Goal: Task Accomplishment & Management: Manage account settings

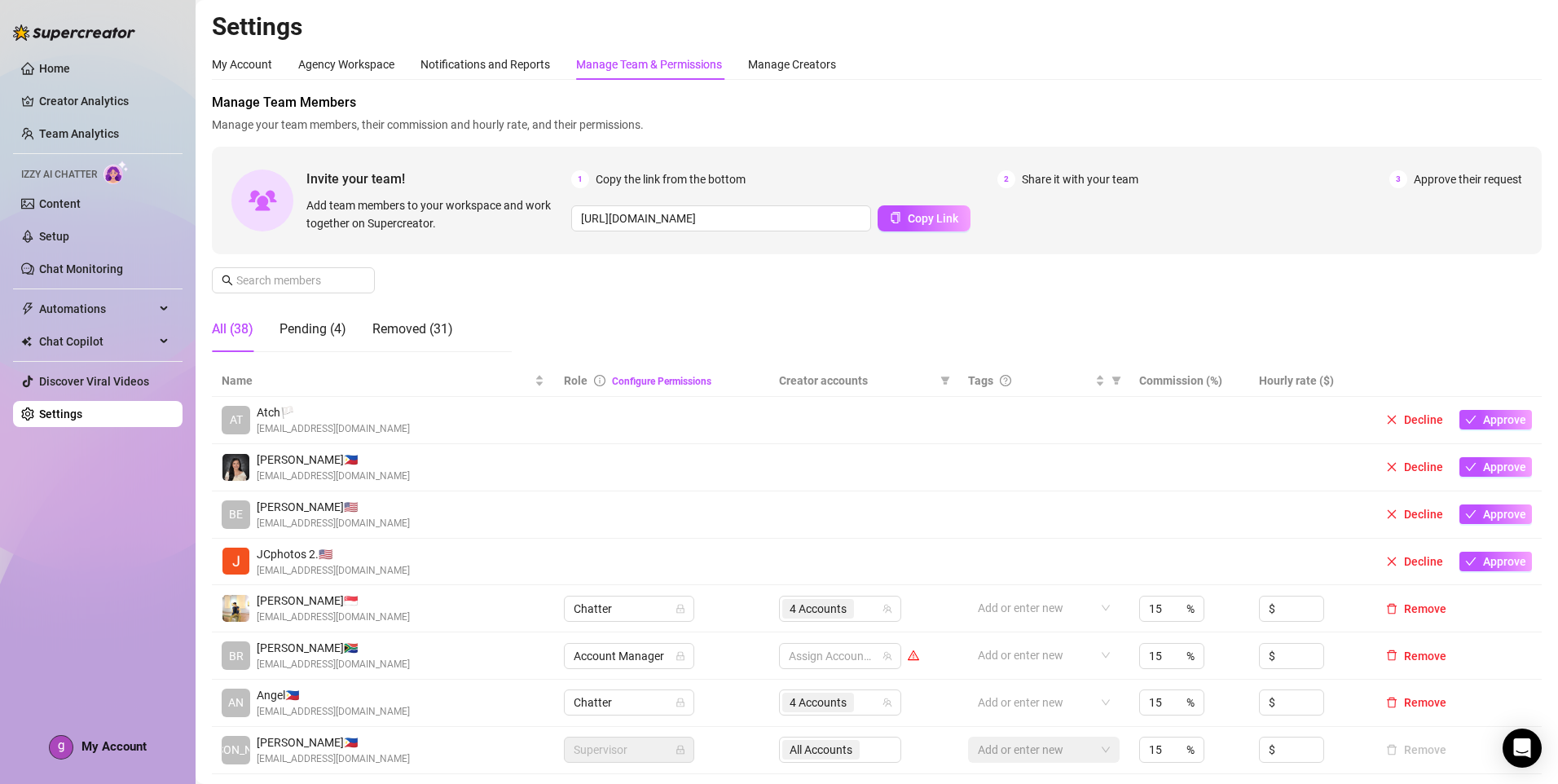
scroll to position [326, 0]
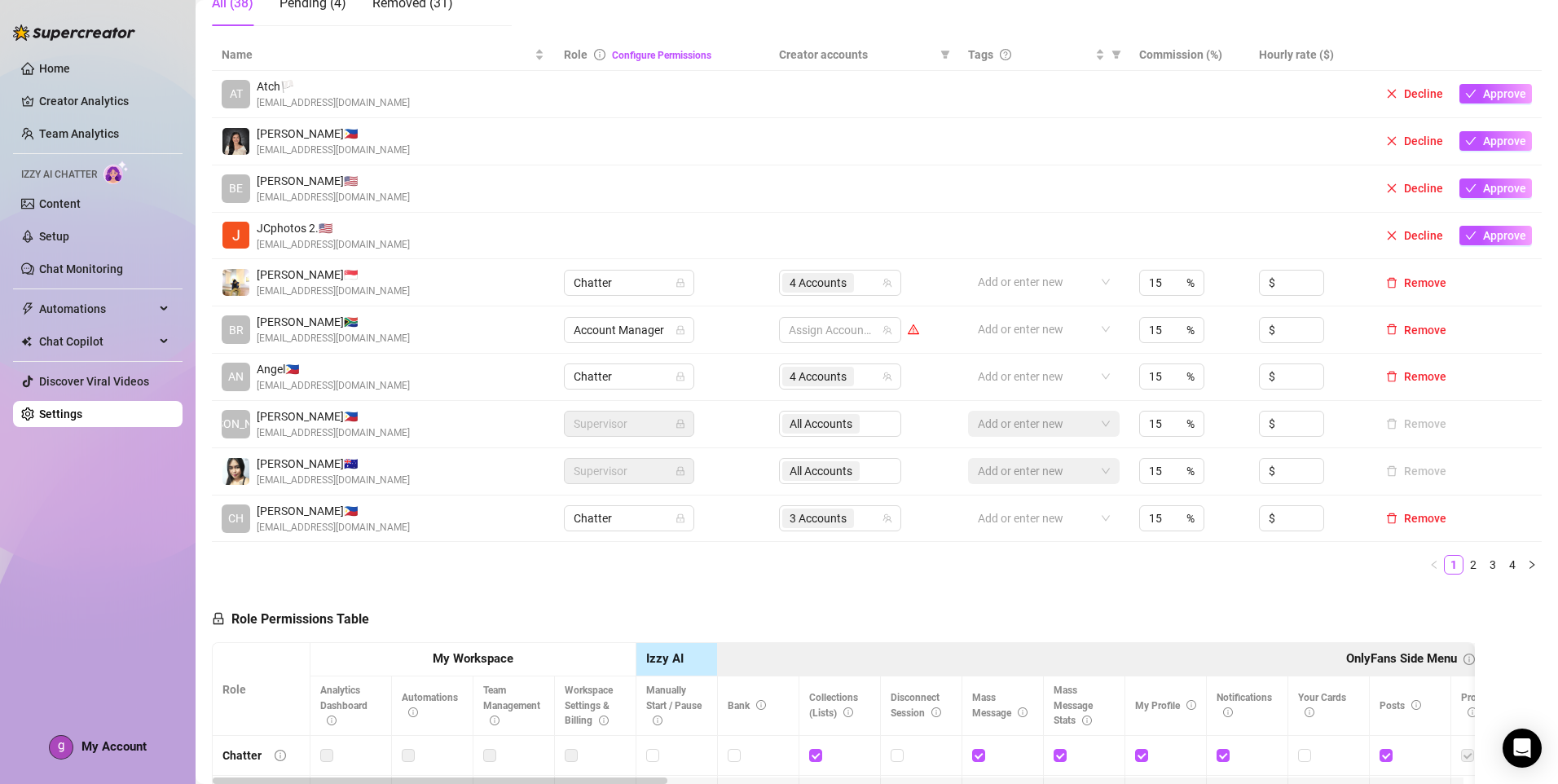
click at [1504, 563] on link "4" at bounding box center [1512, 565] width 18 height 18
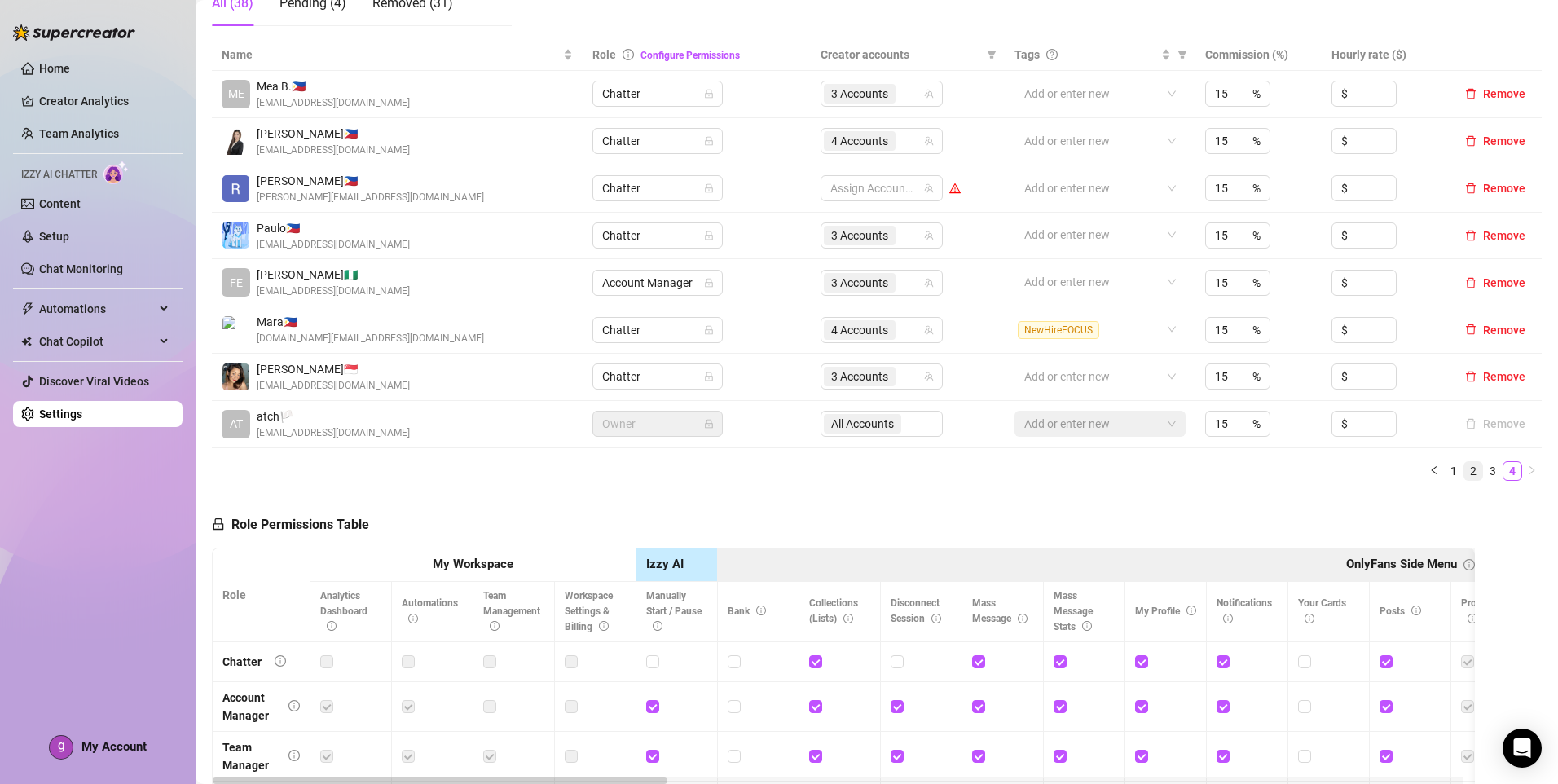
click at [1465, 473] on link "2" at bounding box center [1473, 471] width 18 height 18
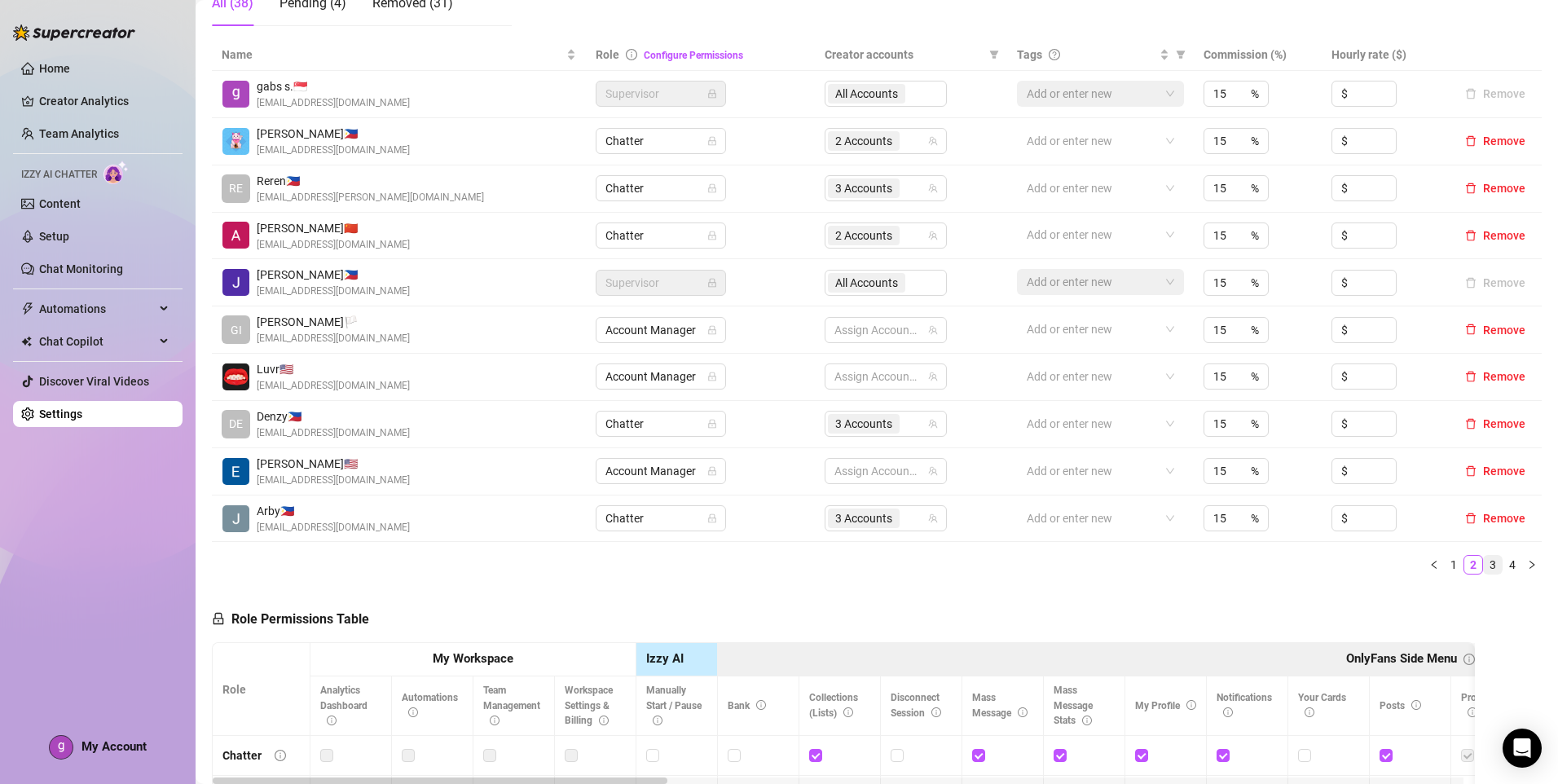
click at [1484, 571] on link "3" at bounding box center [1493, 565] width 18 height 18
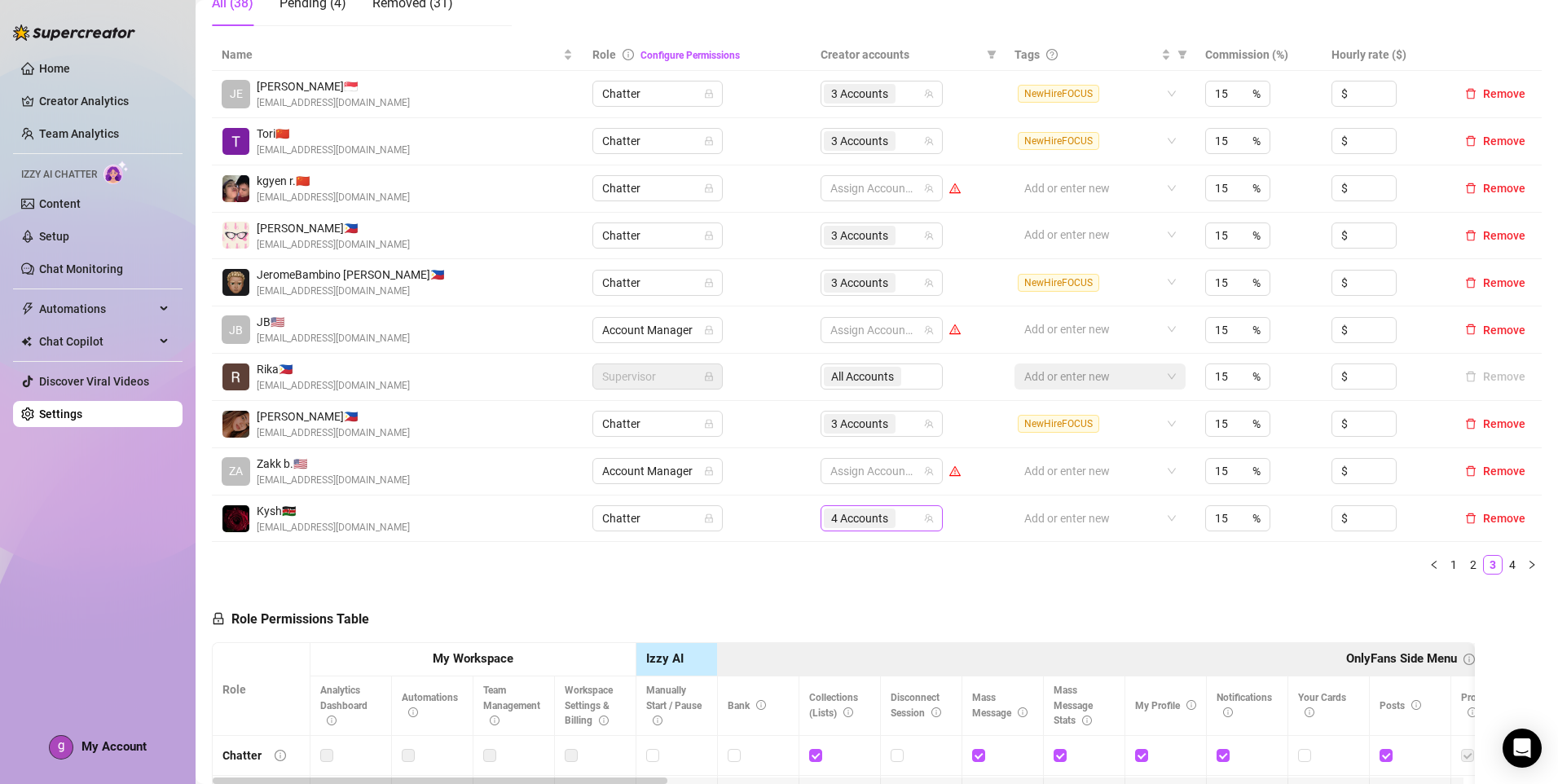
click at [899, 518] on div "4 Accounts" at bounding box center [873, 518] width 98 height 23
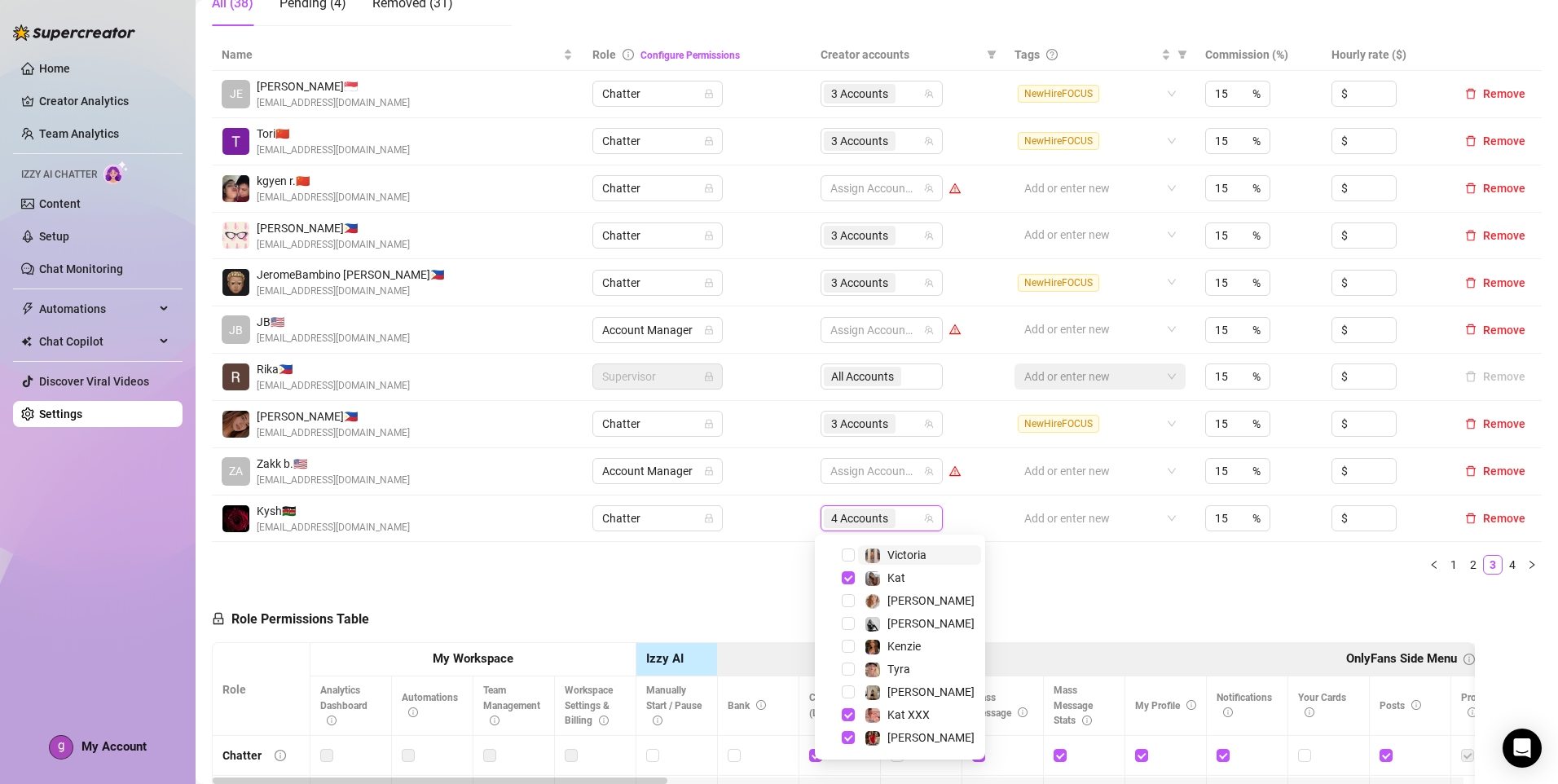
scroll to position [157, 0]
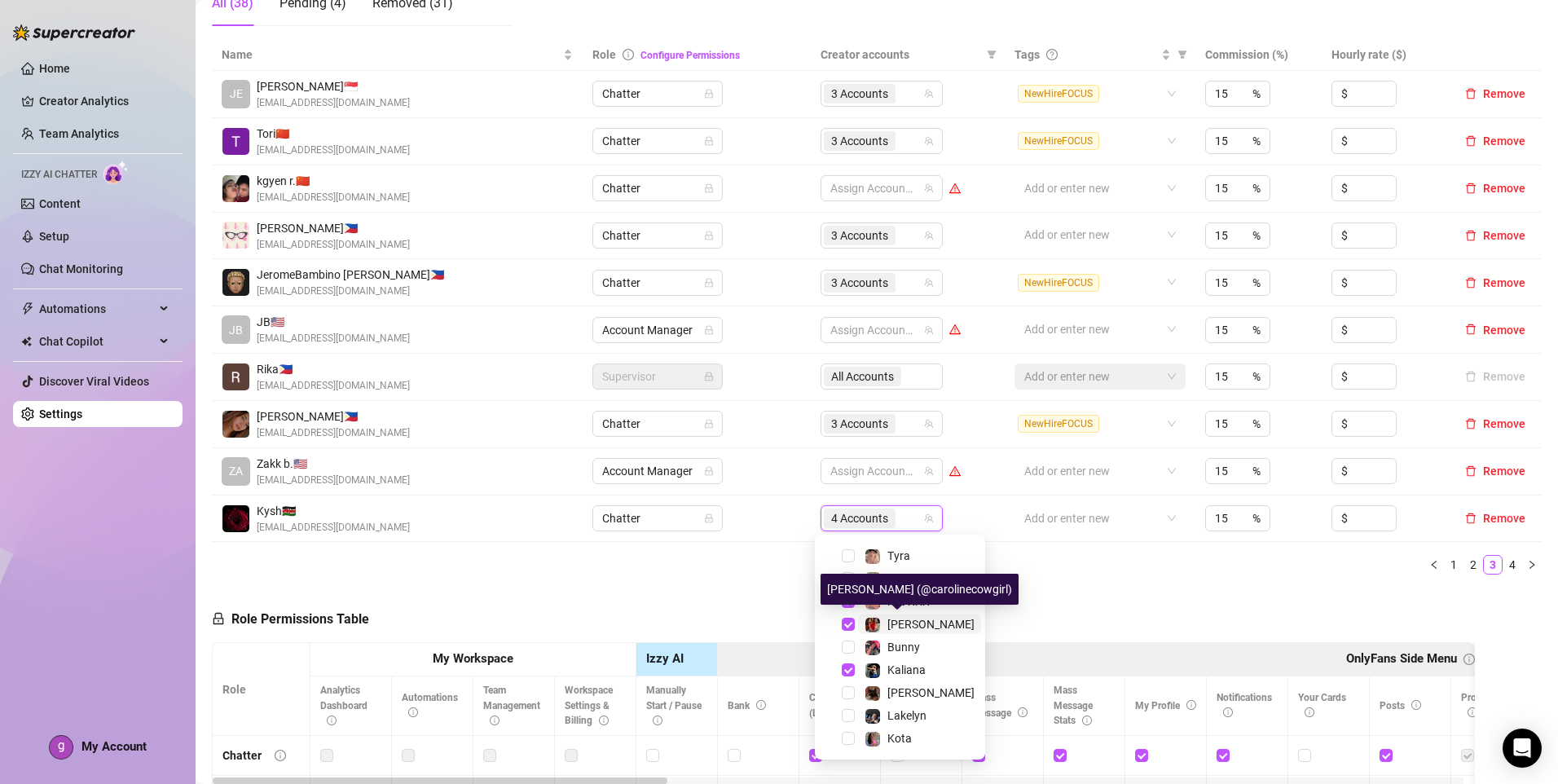
click at [919, 624] on span "[PERSON_NAME]" at bounding box center [931, 624] width 88 height 13
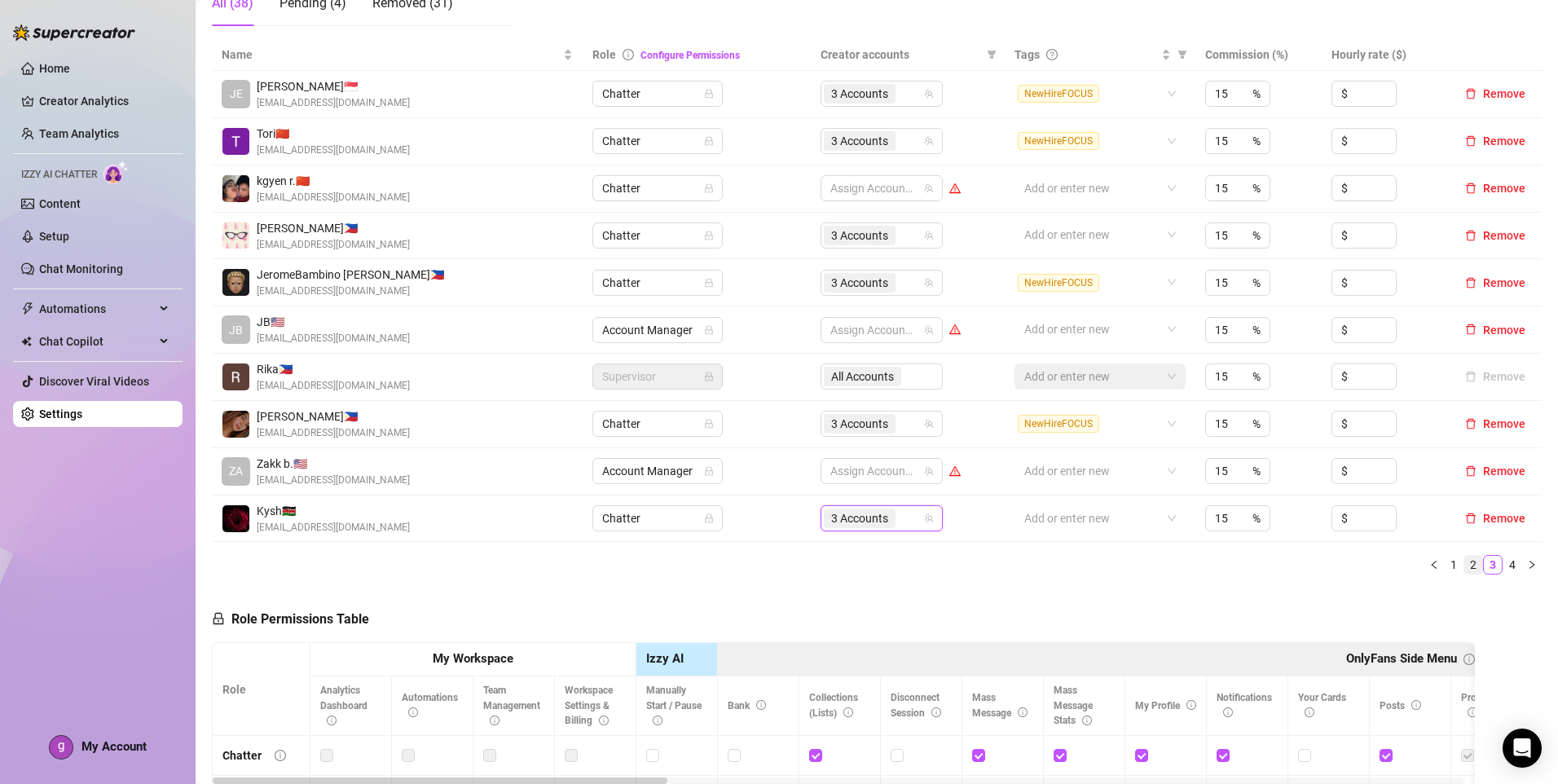
click at [1463, 562] on li "2" at bounding box center [1472, 564] width 19 height 19
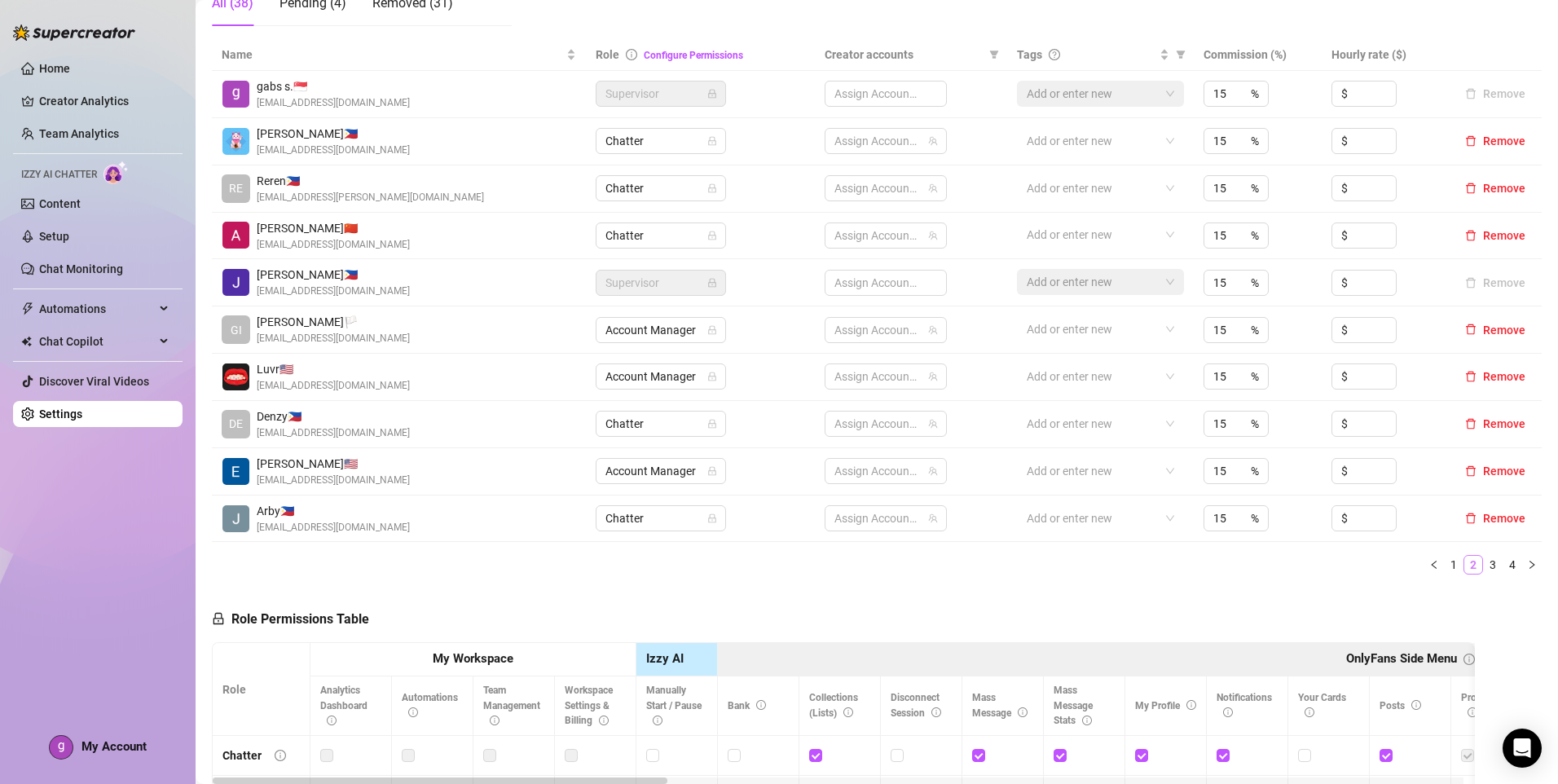
click at [1464, 562] on link "2" at bounding box center [1473, 565] width 18 height 18
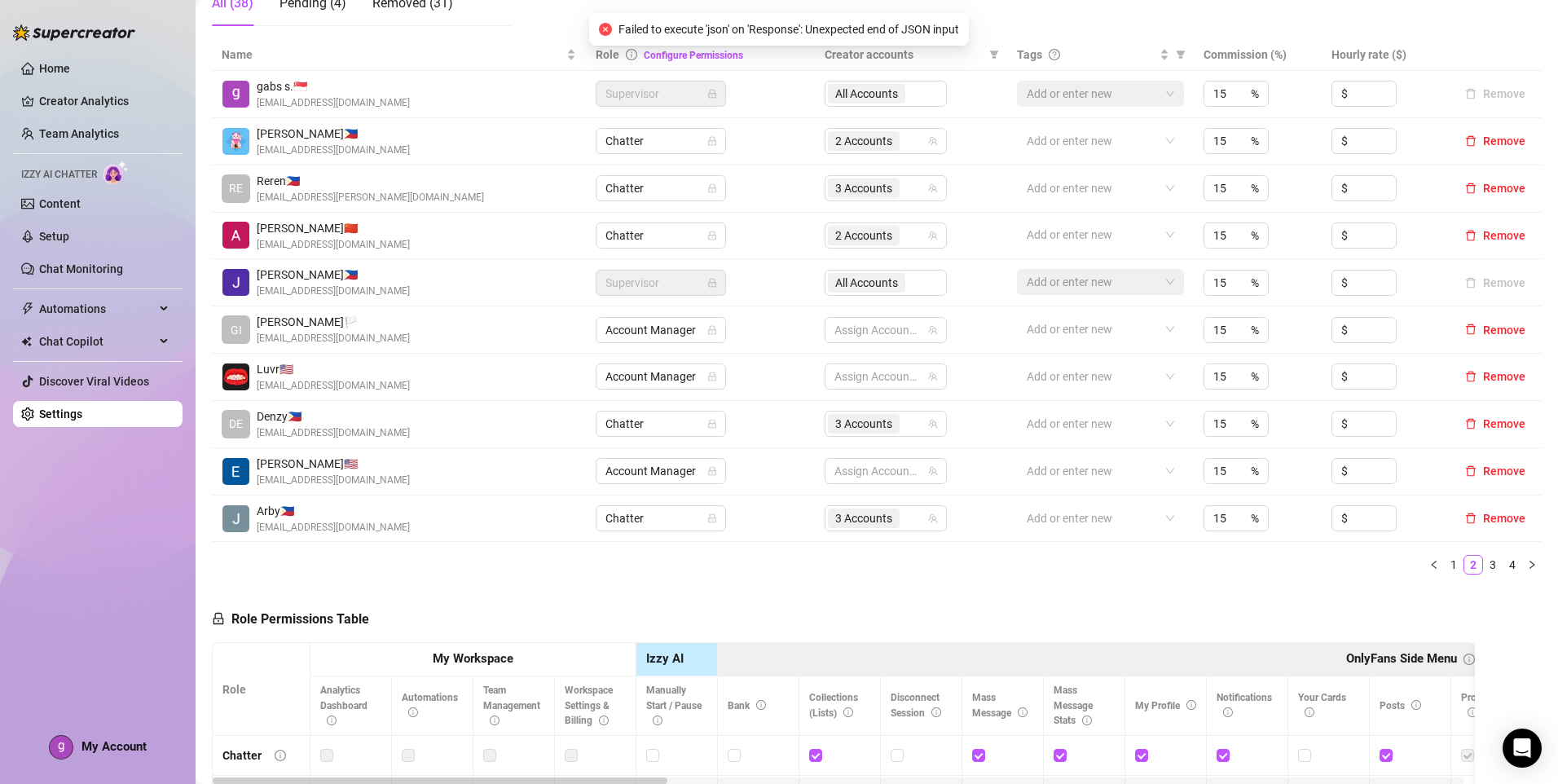
click at [1484, 568] on link "3" at bounding box center [1493, 565] width 18 height 18
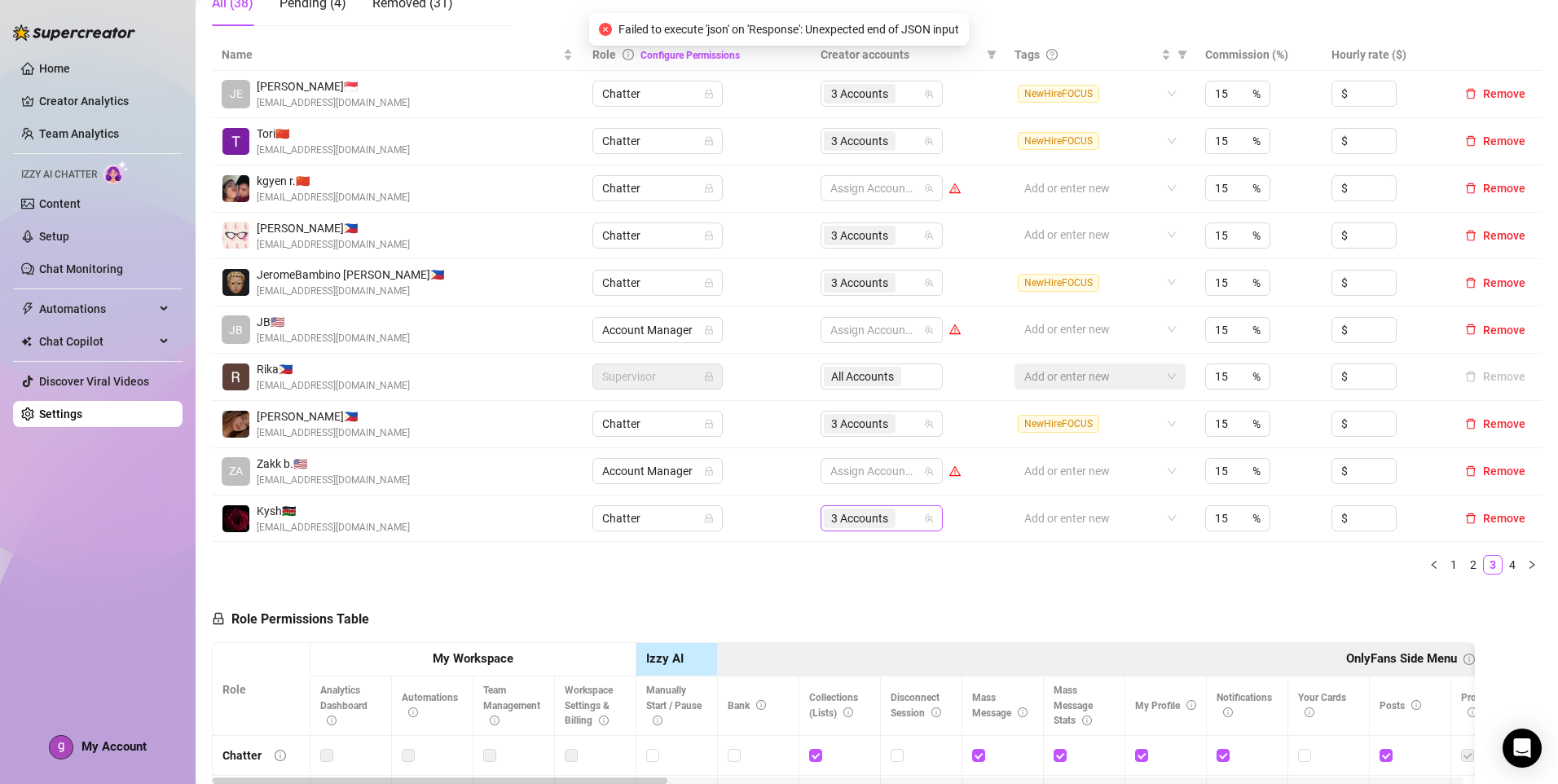
click at [899, 524] on input "search" at bounding box center [901, 518] width 4 height 19
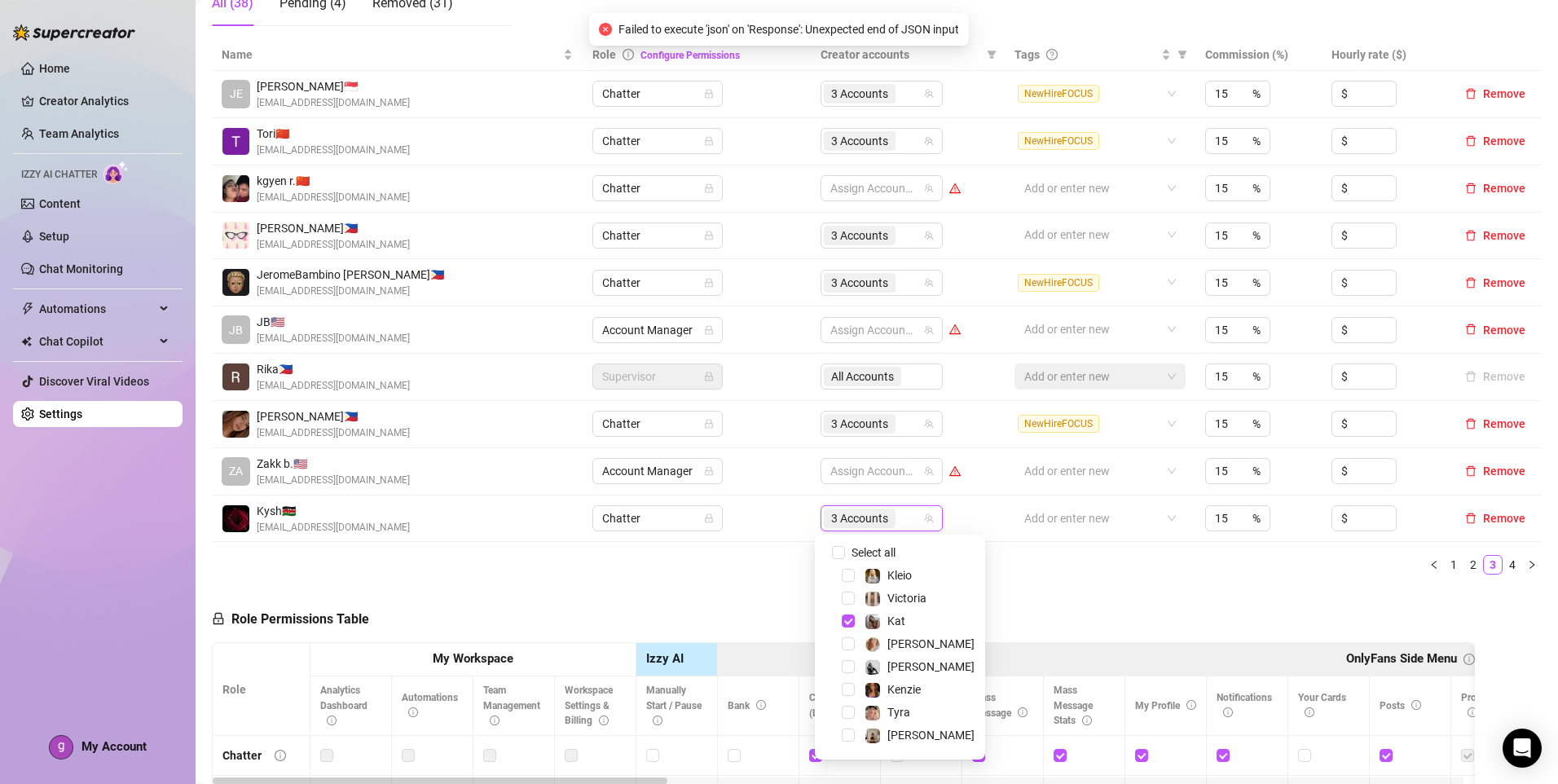
click at [1102, 587] on div "Name Role Configure Permissions Creator accounts Tags Commission (%) Hourly rat…" at bounding box center [876, 314] width 1330 height 549
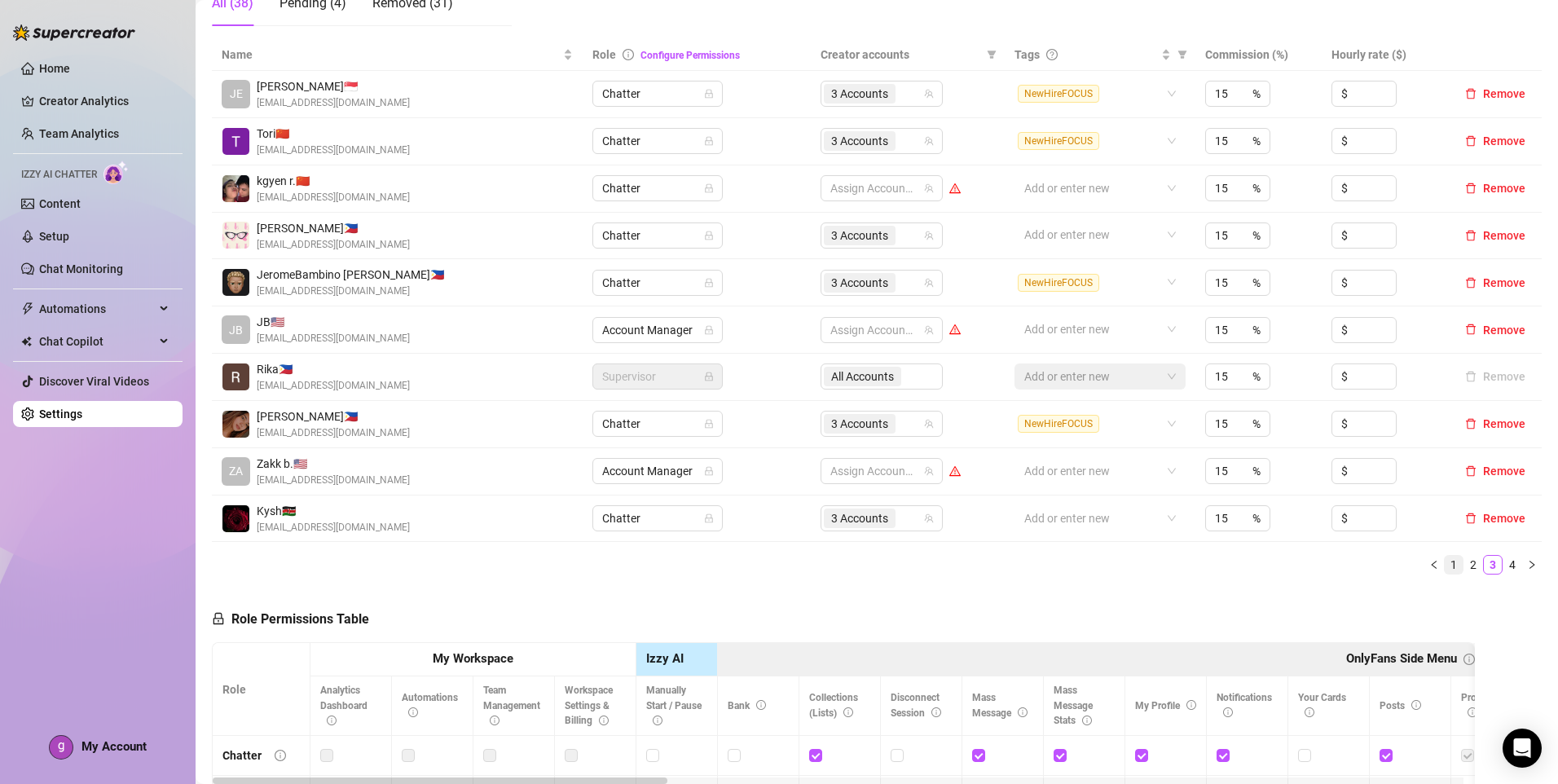
click at [1448, 564] on link "1" at bounding box center [1454, 565] width 18 height 18
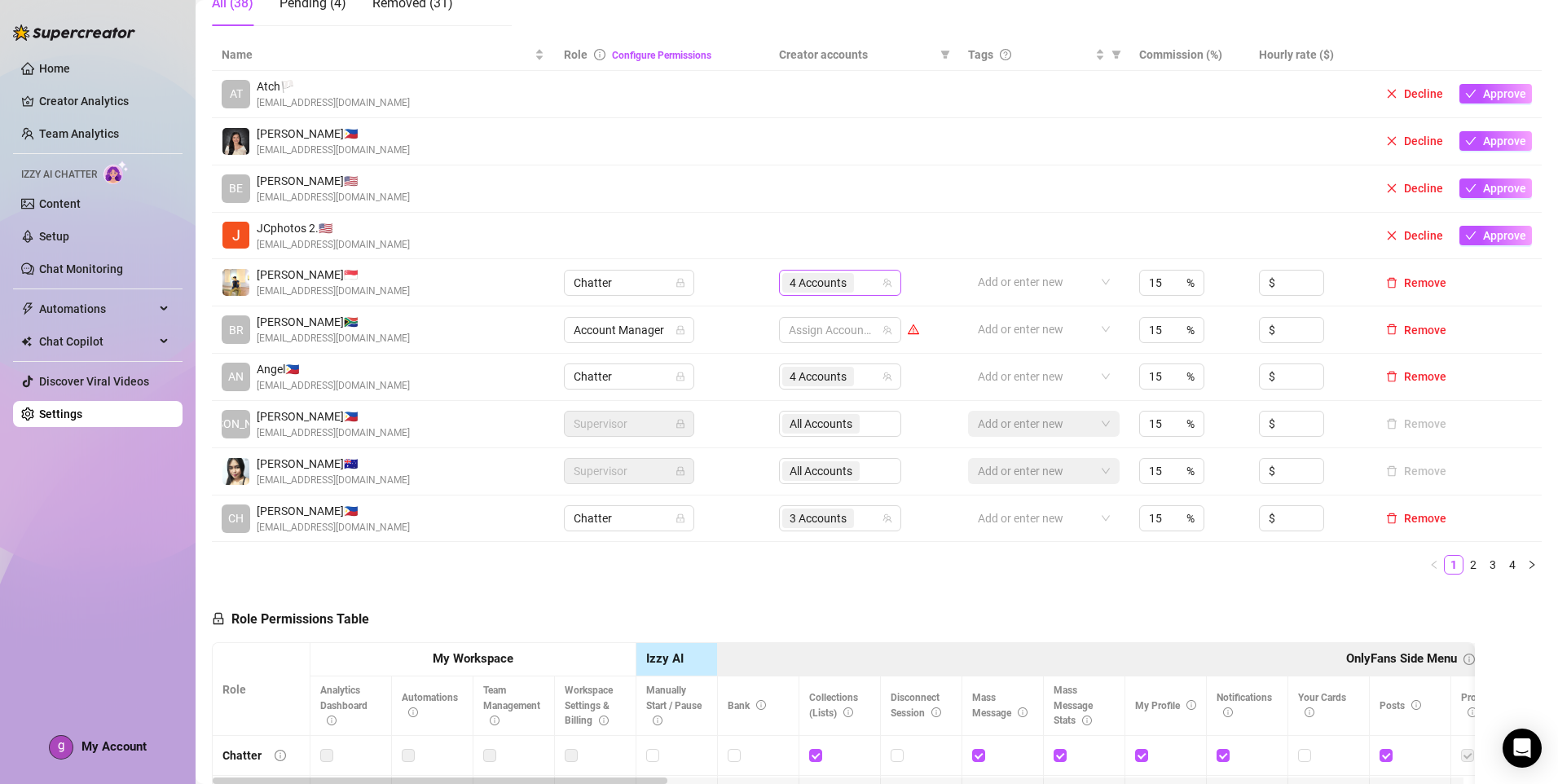
click at [858, 289] on div "4 Accounts" at bounding box center [831, 283] width 98 height 23
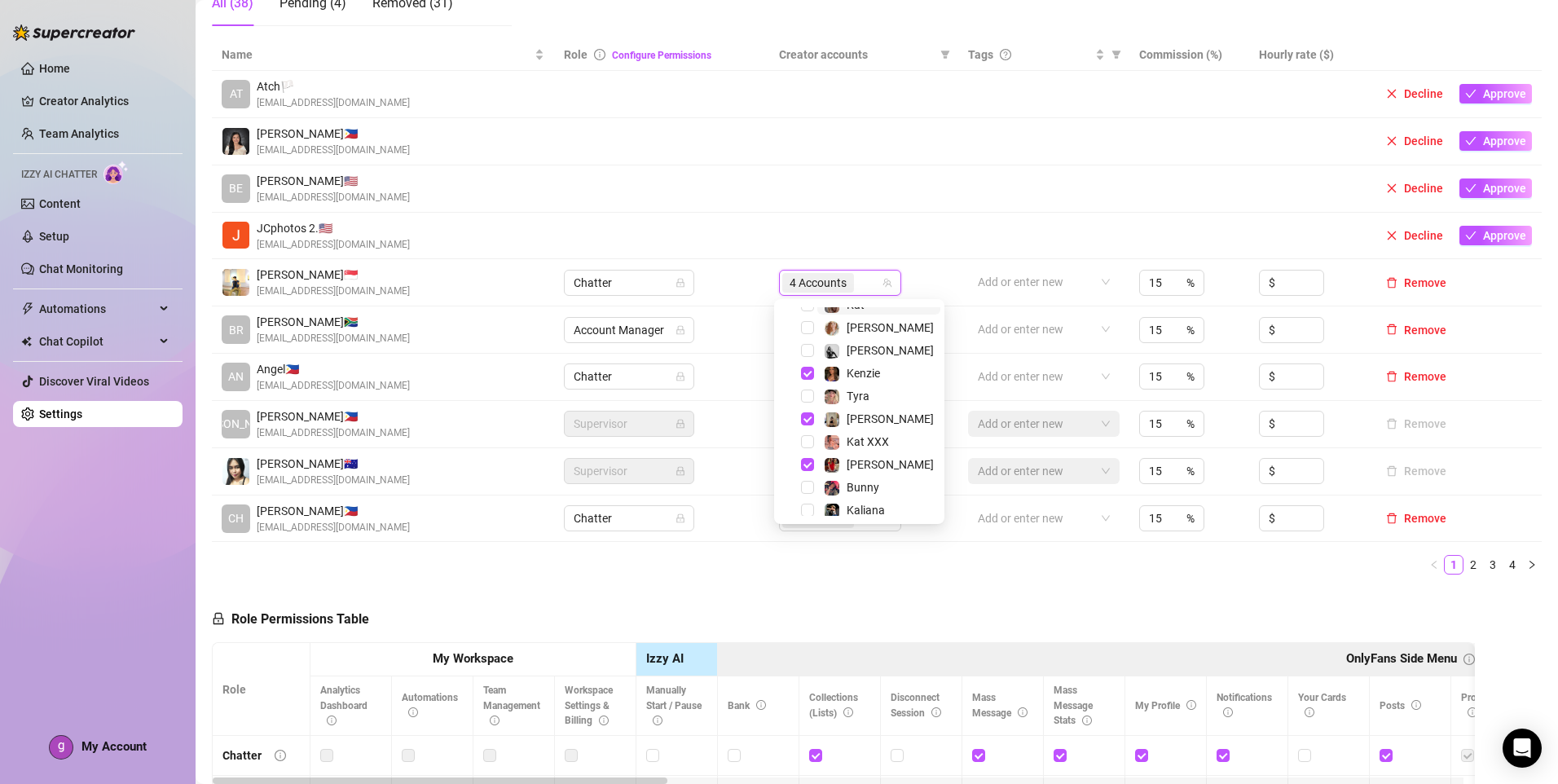
scroll to position [81, 0]
click at [871, 421] on span "[PERSON_NAME]" at bounding box center [891, 418] width 88 height 13
click at [974, 574] on ul "1 2 3 4" at bounding box center [876, 564] width 1330 height 19
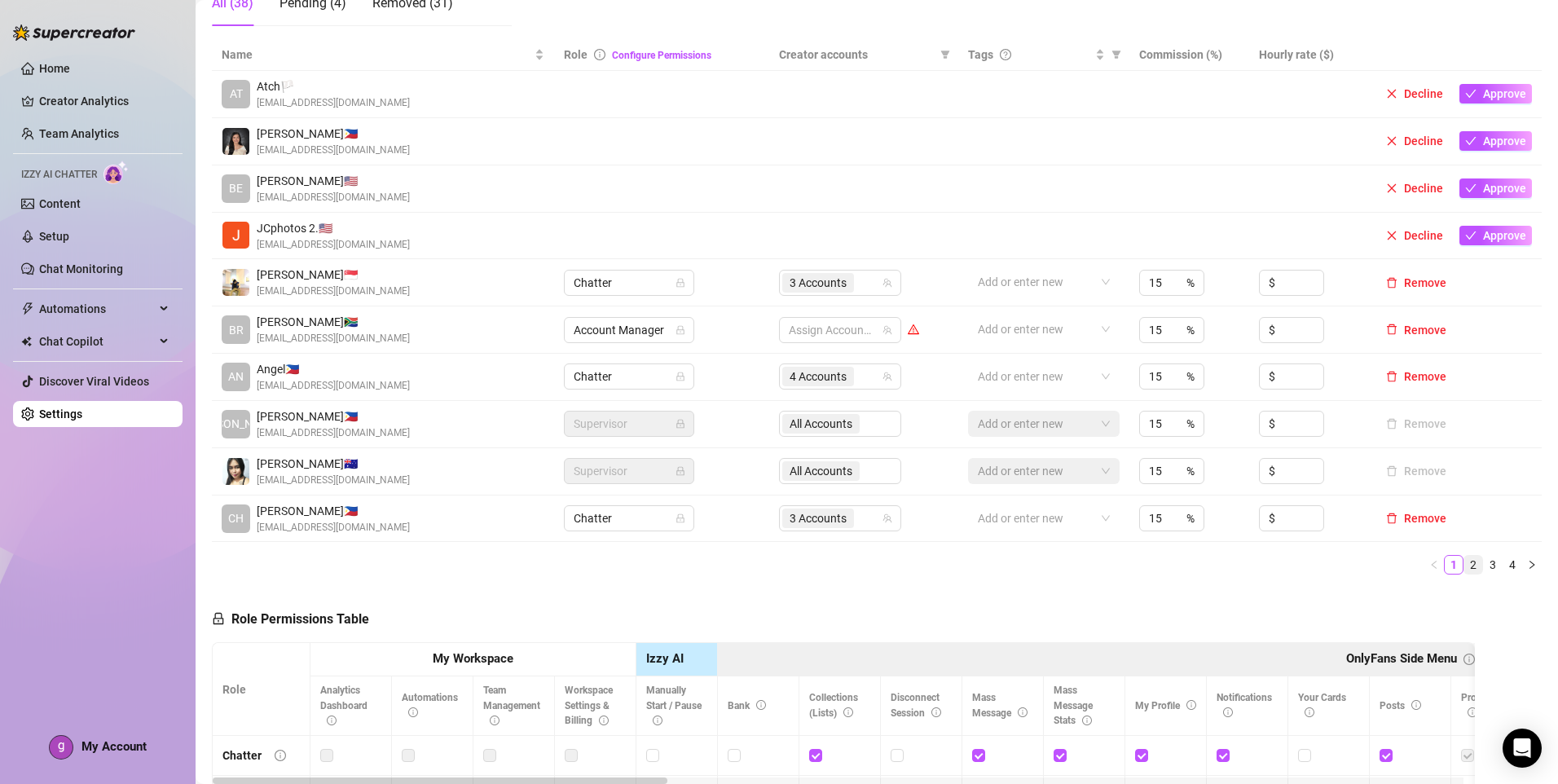
click at [1464, 569] on link "2" at bounding box center [1473, 565] width 18 height 18
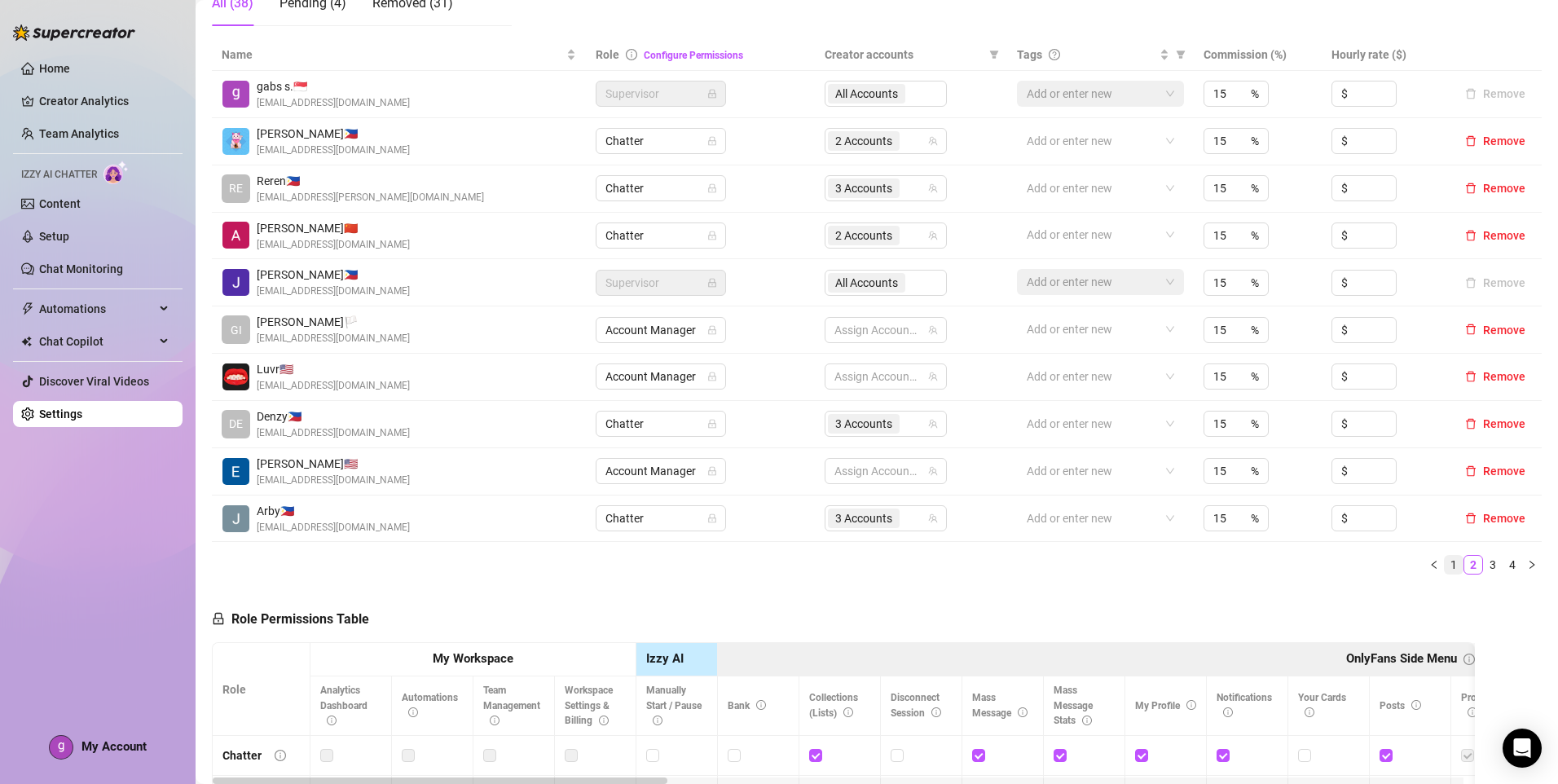
click at [1445, 567] on link "1" at bounding box center [1454, 565] width 18 height 18
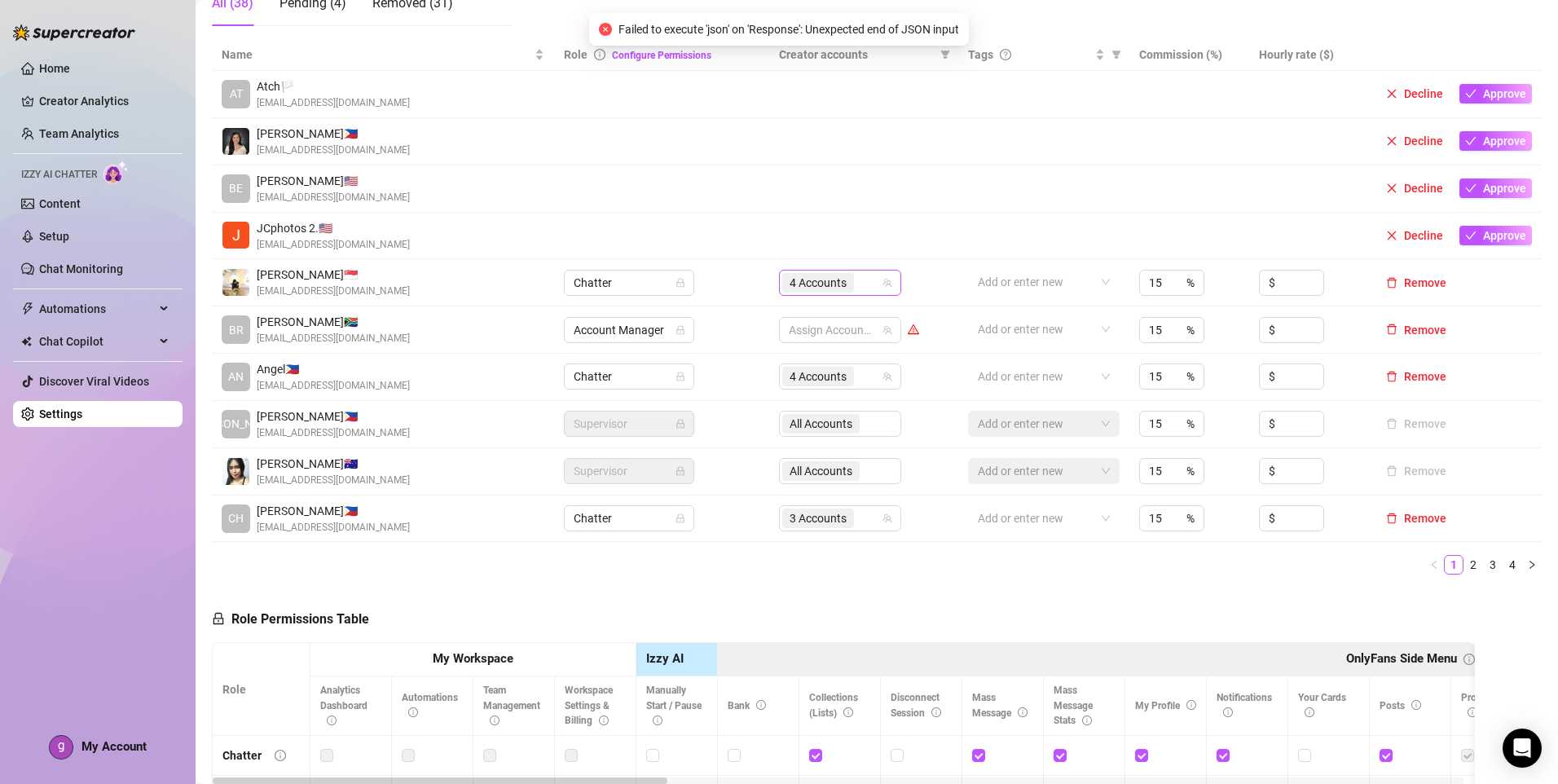
click at [860, 293] on div "4 Accounts" at bounding box center [831, 283] width 98 height 23
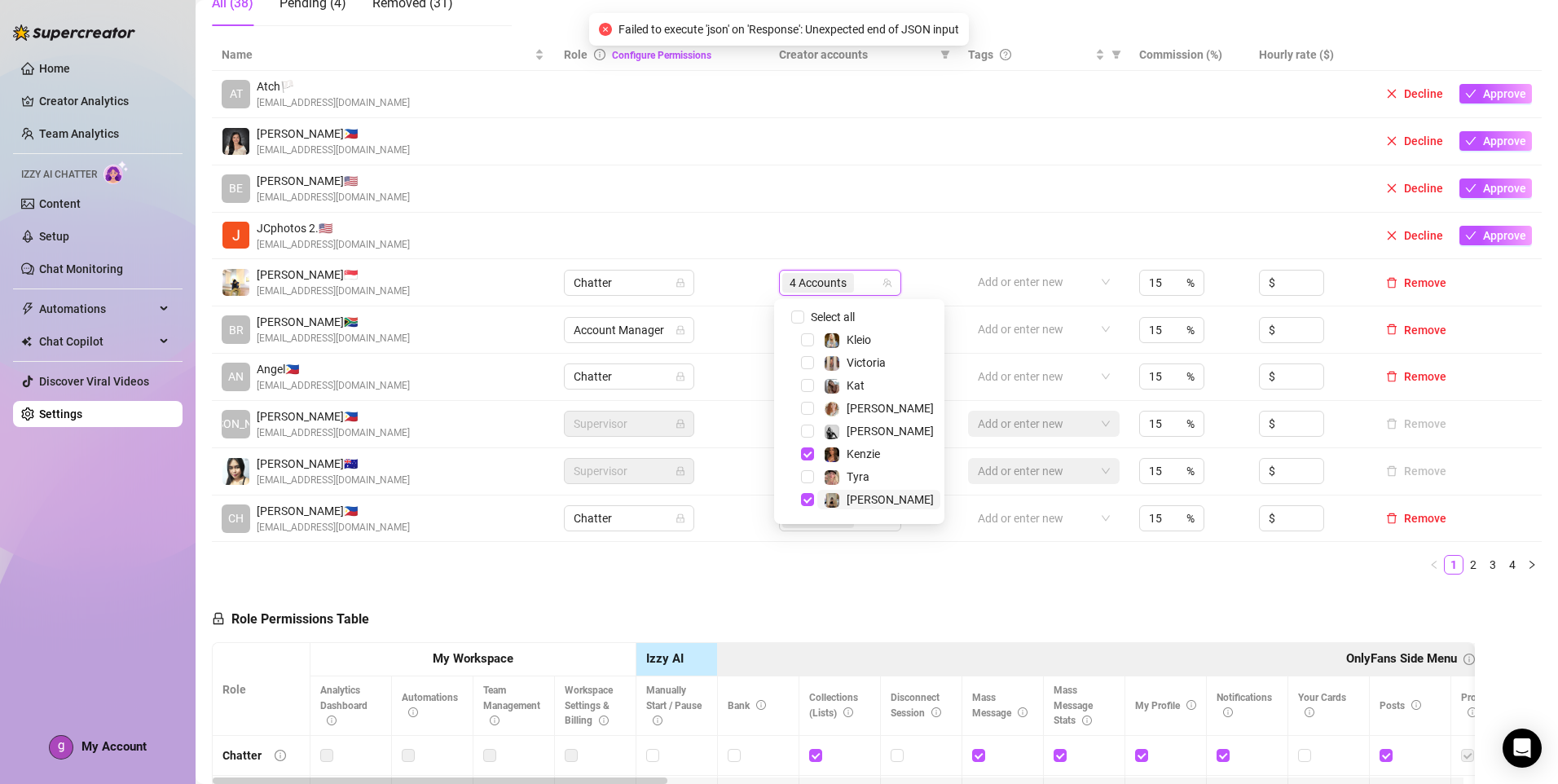
click at [872, 490] on div "[PERSON_NAME]" at bounding box center [891, 499] width 88 height 19
click at [954, 567] on ul "1 2 3 4" at bounding box center [876, 564] width 1330 height 19
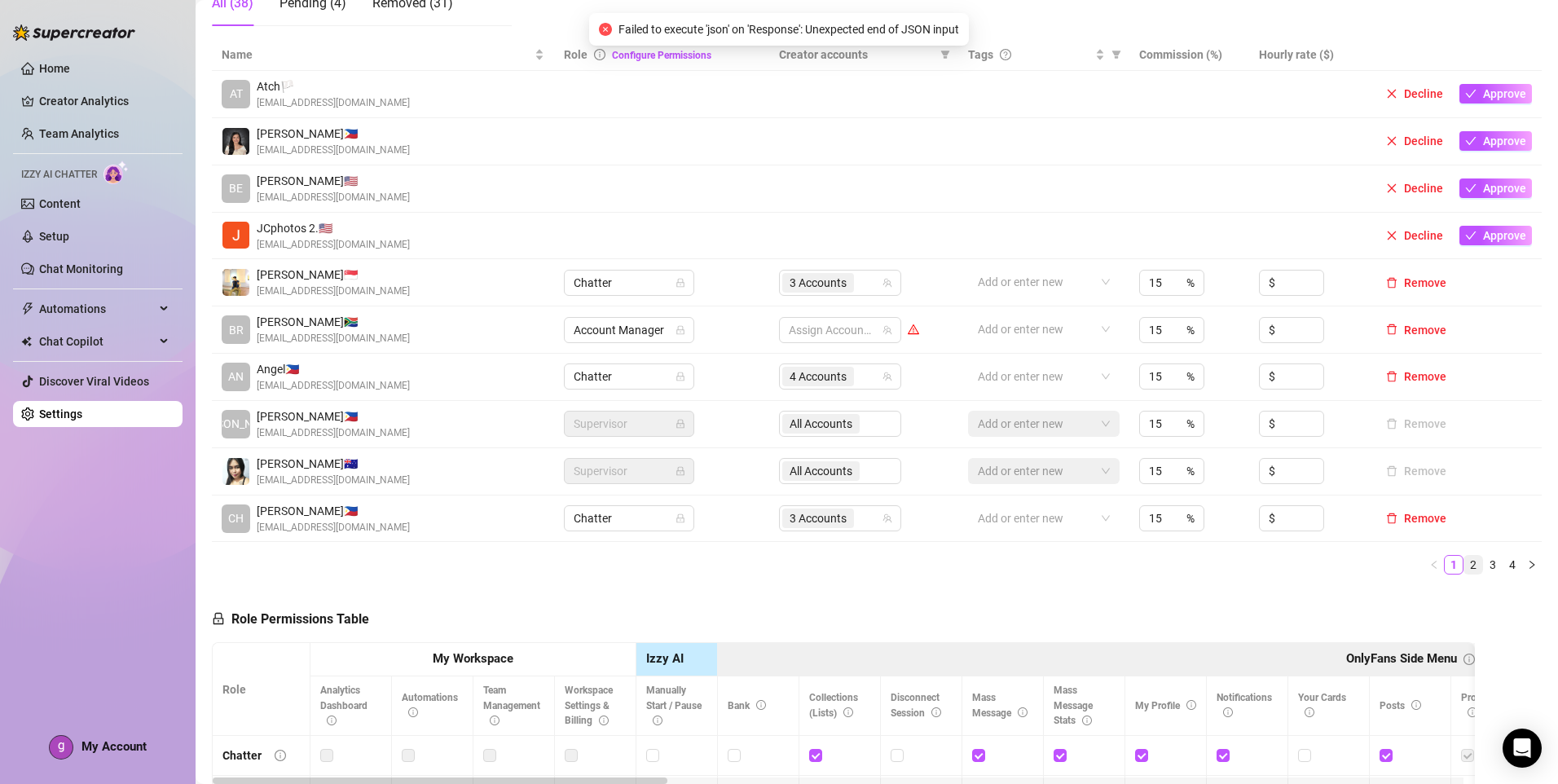
click at [1464, 568] on link "2" at bounding box center [1473, 565] width 18 height 18
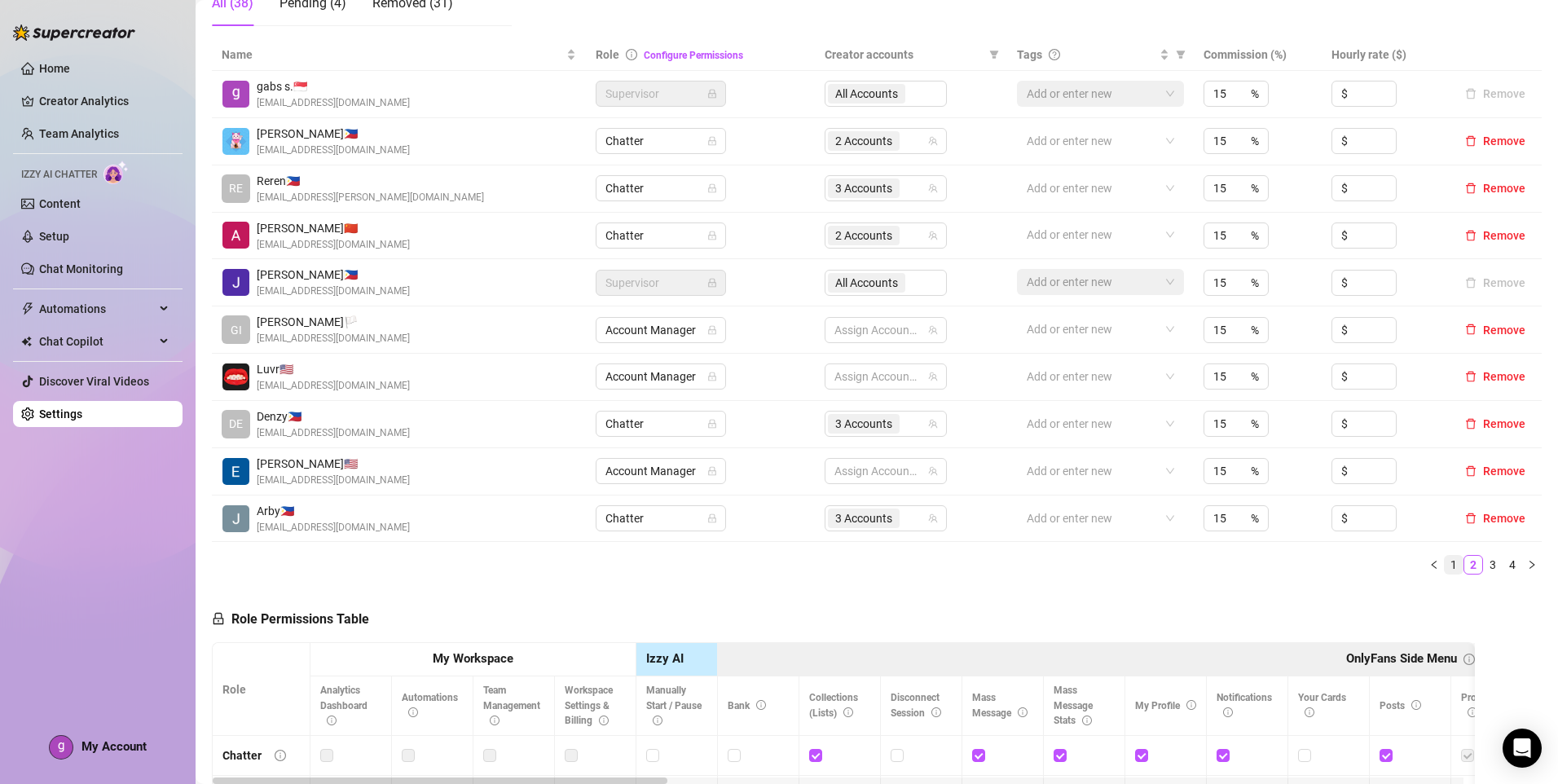
click at [1446, 568] on link "1" at bounding box center [1454, 565] width 18 height 18
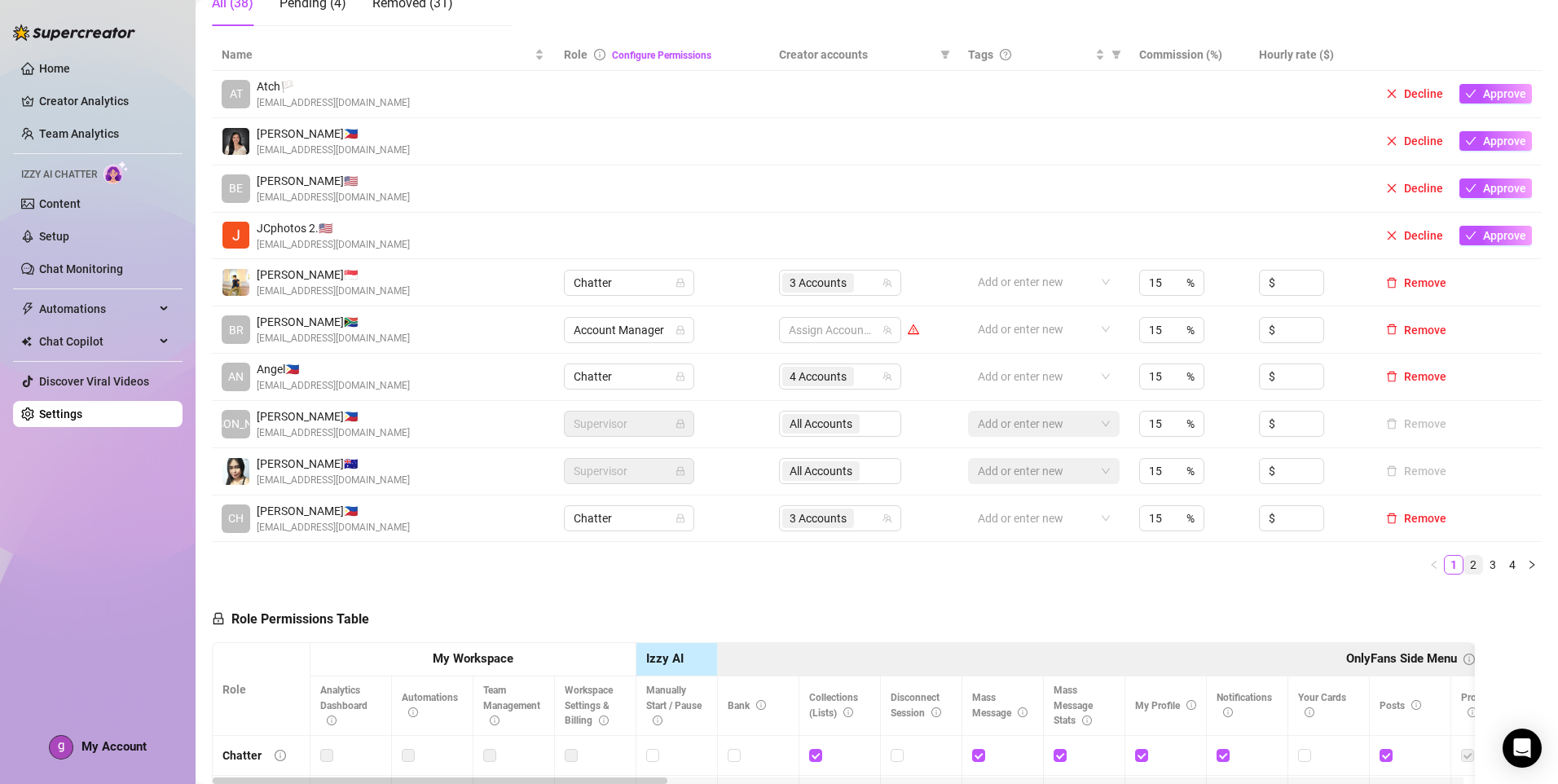
click at [1464, 570] on link "2" at bounding box center [1473, 565] width 18 height 18
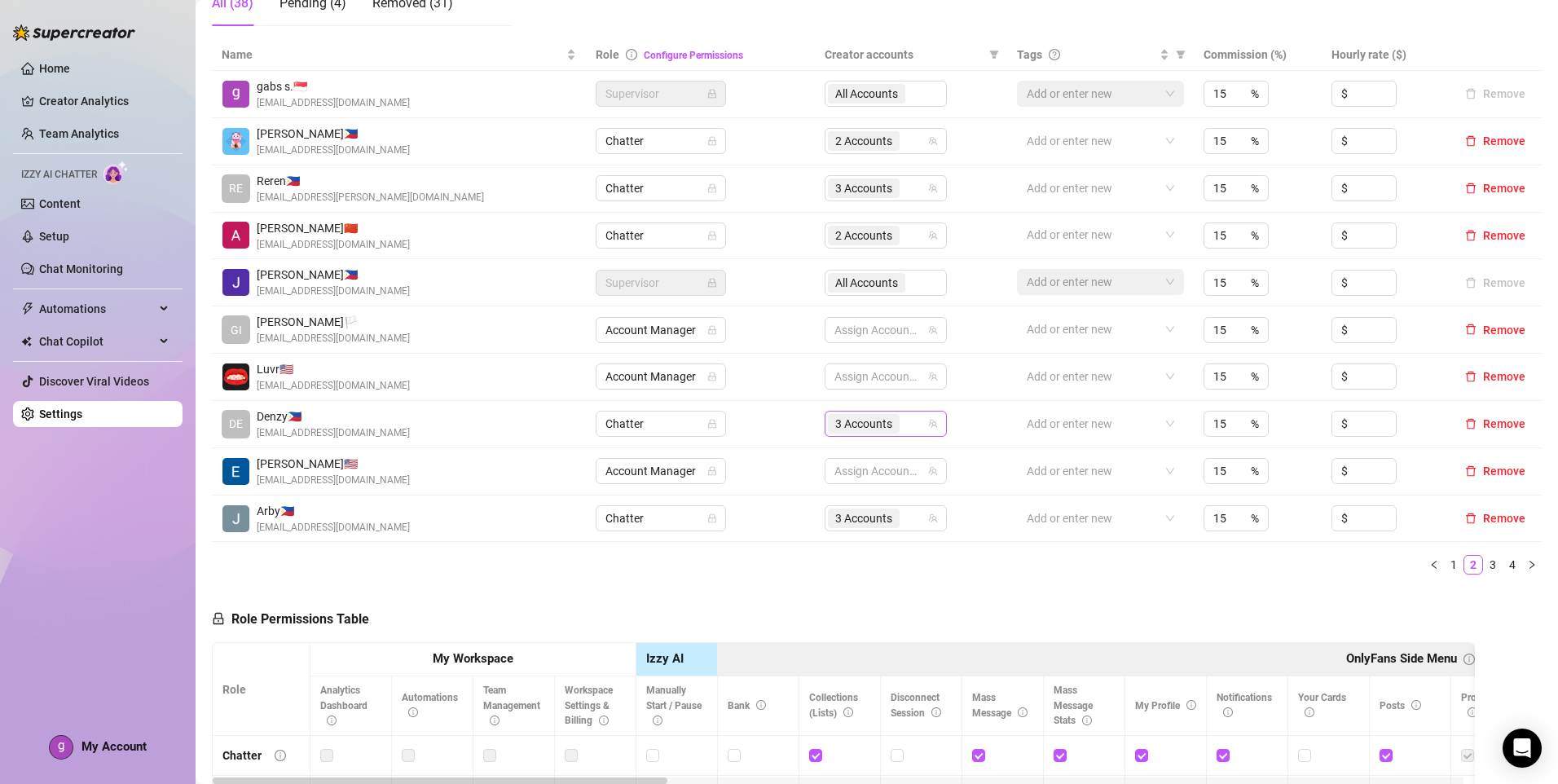
click at [903, 426] on div "3 Accounts" at bounding box center [877, 423] width 98 height 23
click at [1068, 568] on ul "1 2 3 4" at bounding box center [876, 564] width 1330 height 19
click at [1484, 562] on link "3" at bounding box center [1493, 565] width 18 height 18
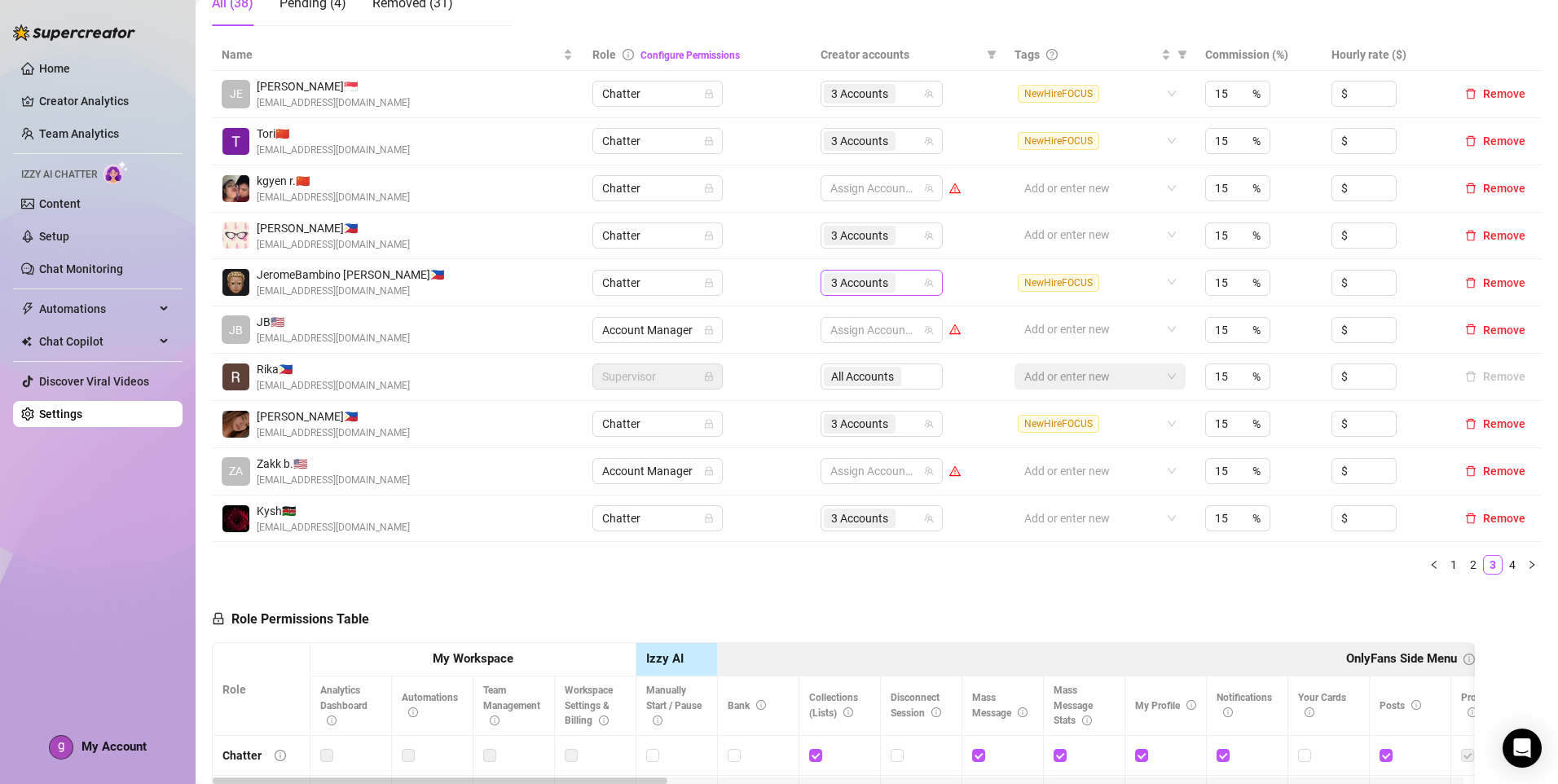
click at [891, 283] on div "3 Accounts" at bounding box center [862, 283] width 75 height 23
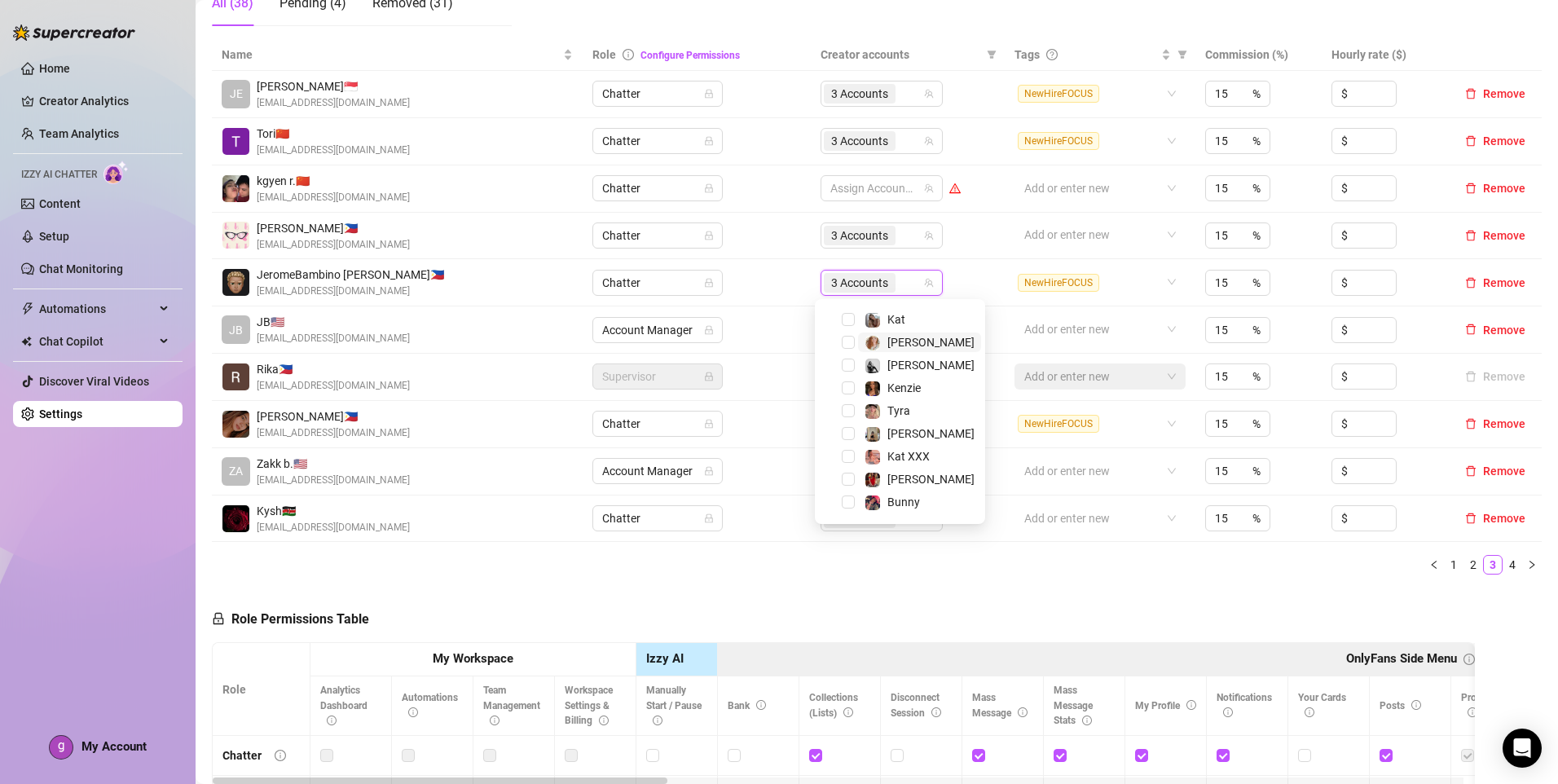
scroll to position [157, 0]
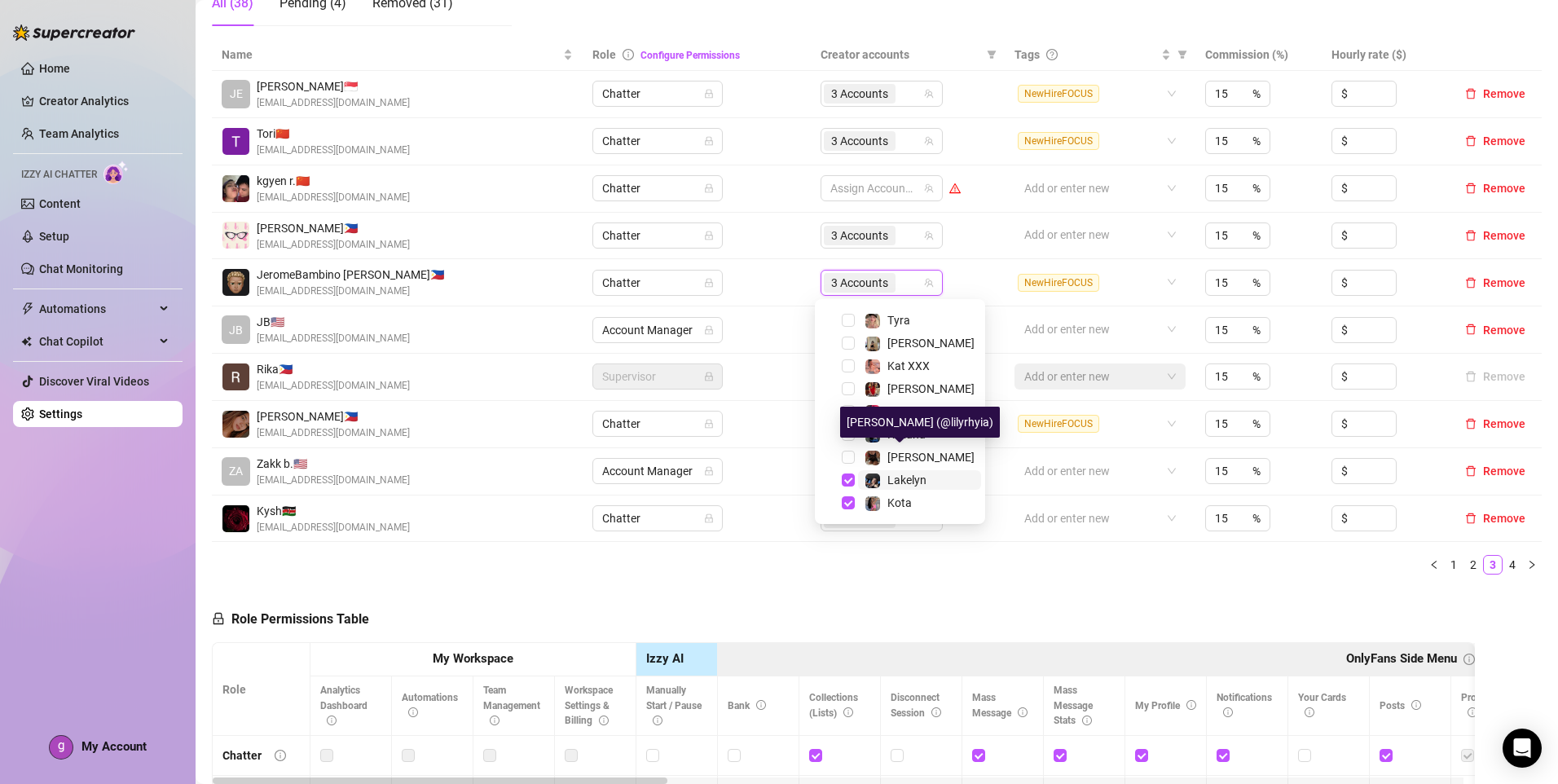
click at [918, 476] on span "Lakelyn" at bounding box center [906, 480] width 39 height 13
click at [1001, 577] on div "Name Role Configure Permissions Creator accounts Tags Commission (%) Hourly rat…" at bounding box center [876, 314] width 1330 height 549
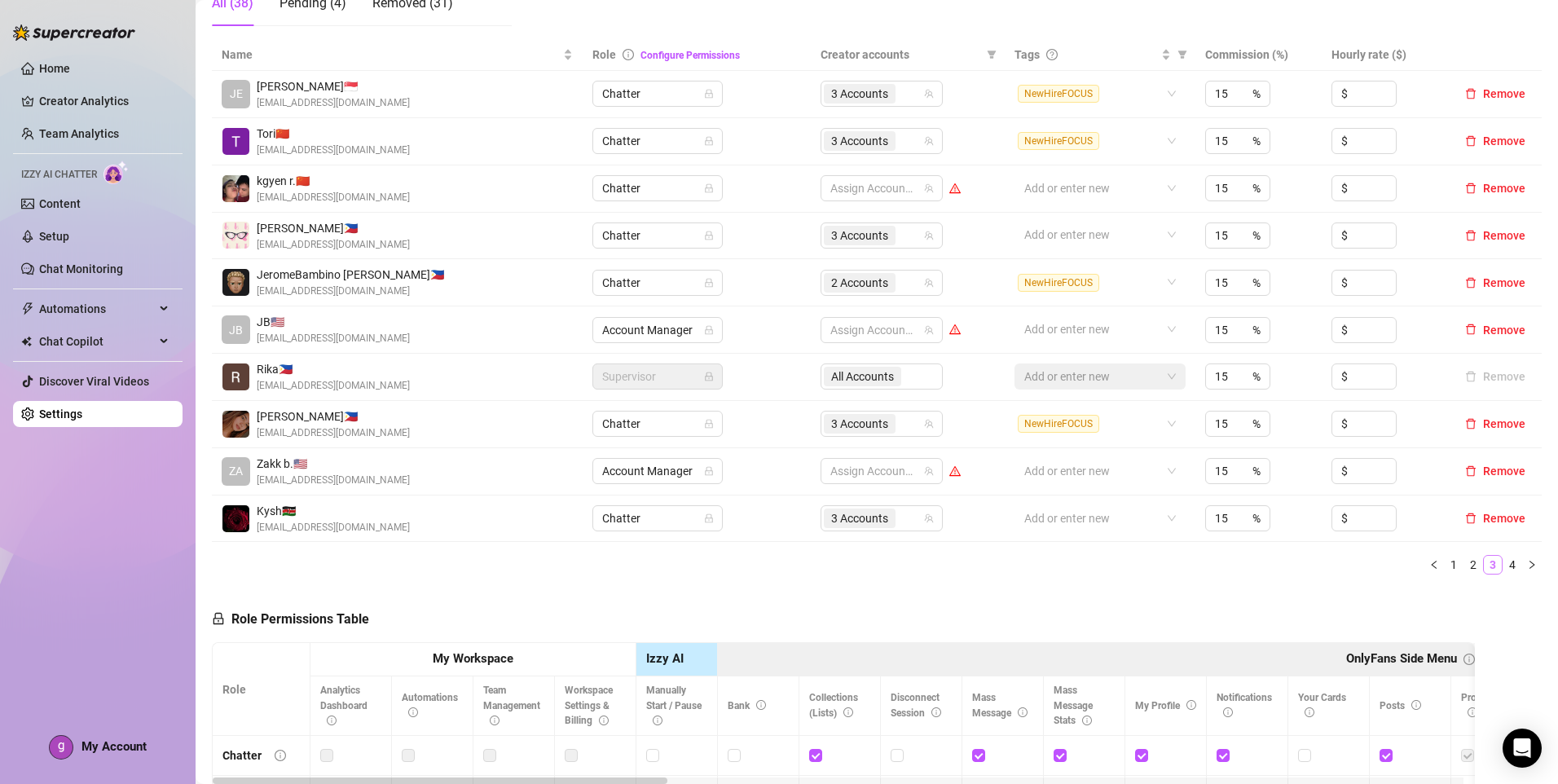
click at [1464, 562] on link "2" at bounding box center [1473, 565] width 18 height 18
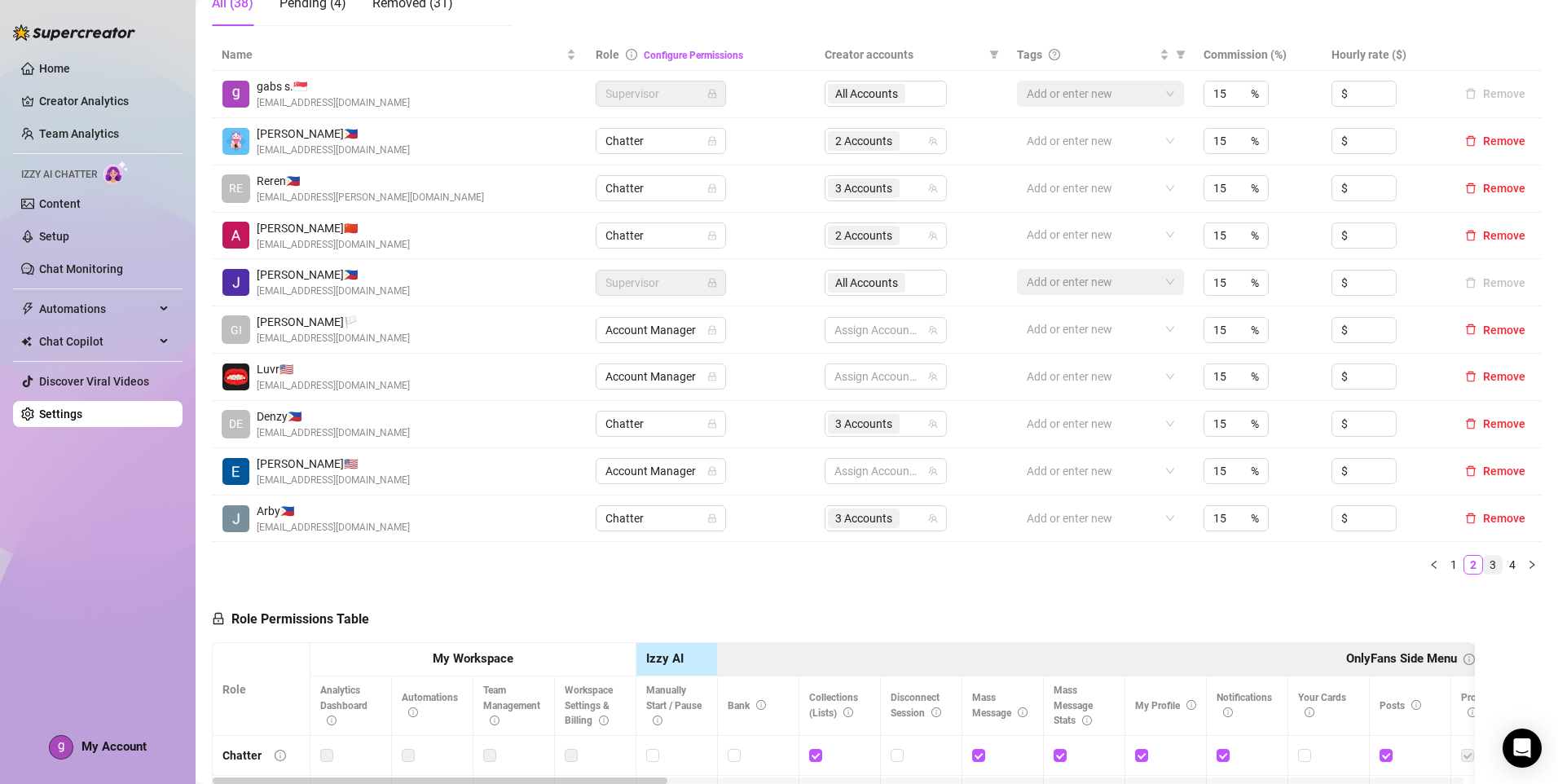
click at [1484, 570] on link "3" at bounding box center [1493, 565] width 18 height 18
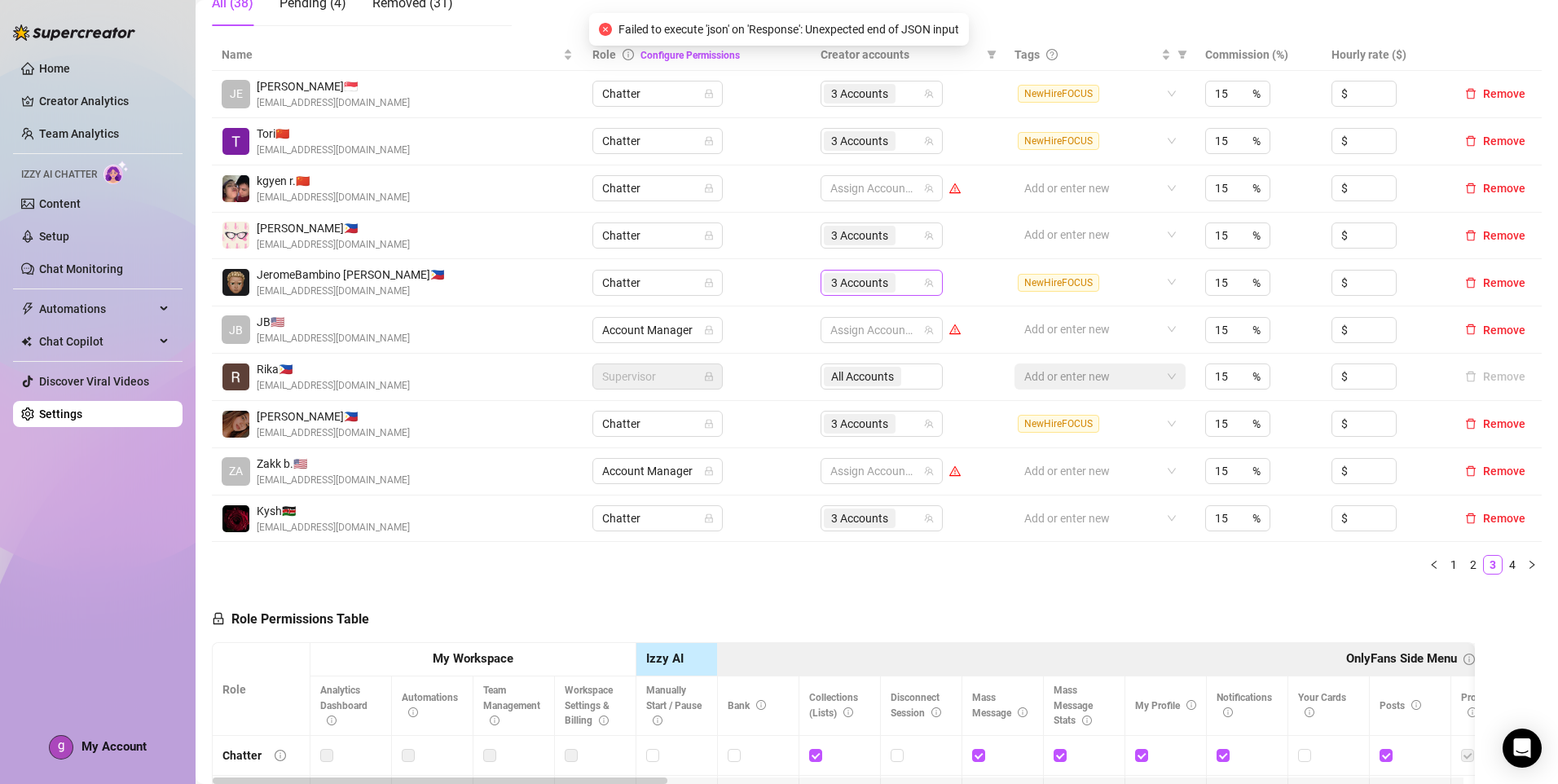
click at [893, 287] on div "3 Accounts" at bounding box center [873, 283] width 98 height 23
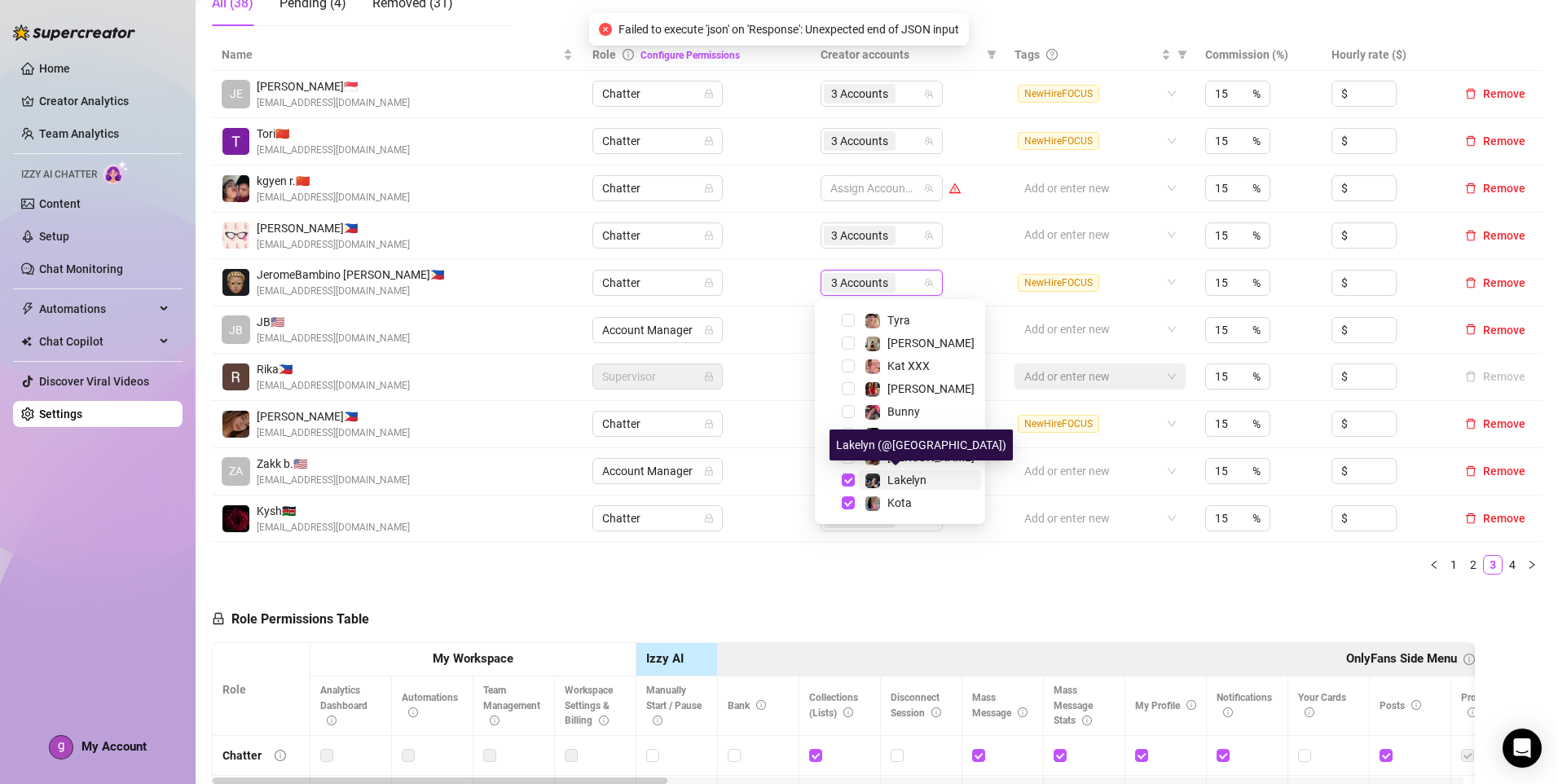
click at [903, 481] on span "Lakelyn" at bounding box center [906, 480] width 39 height 13
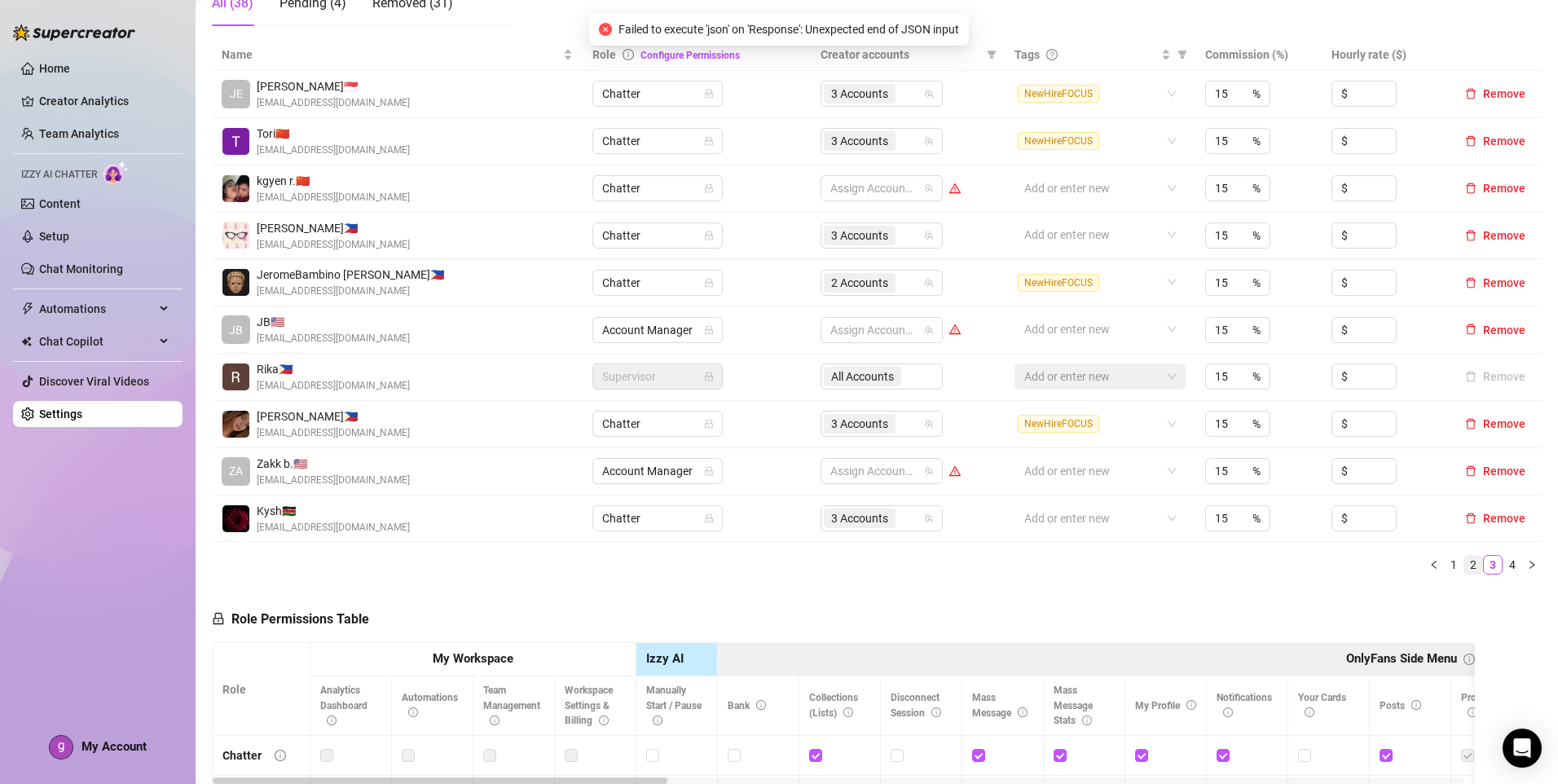
click at [1464, 565] on link "2" at bounding box center [1473, 565] width 18 height 18
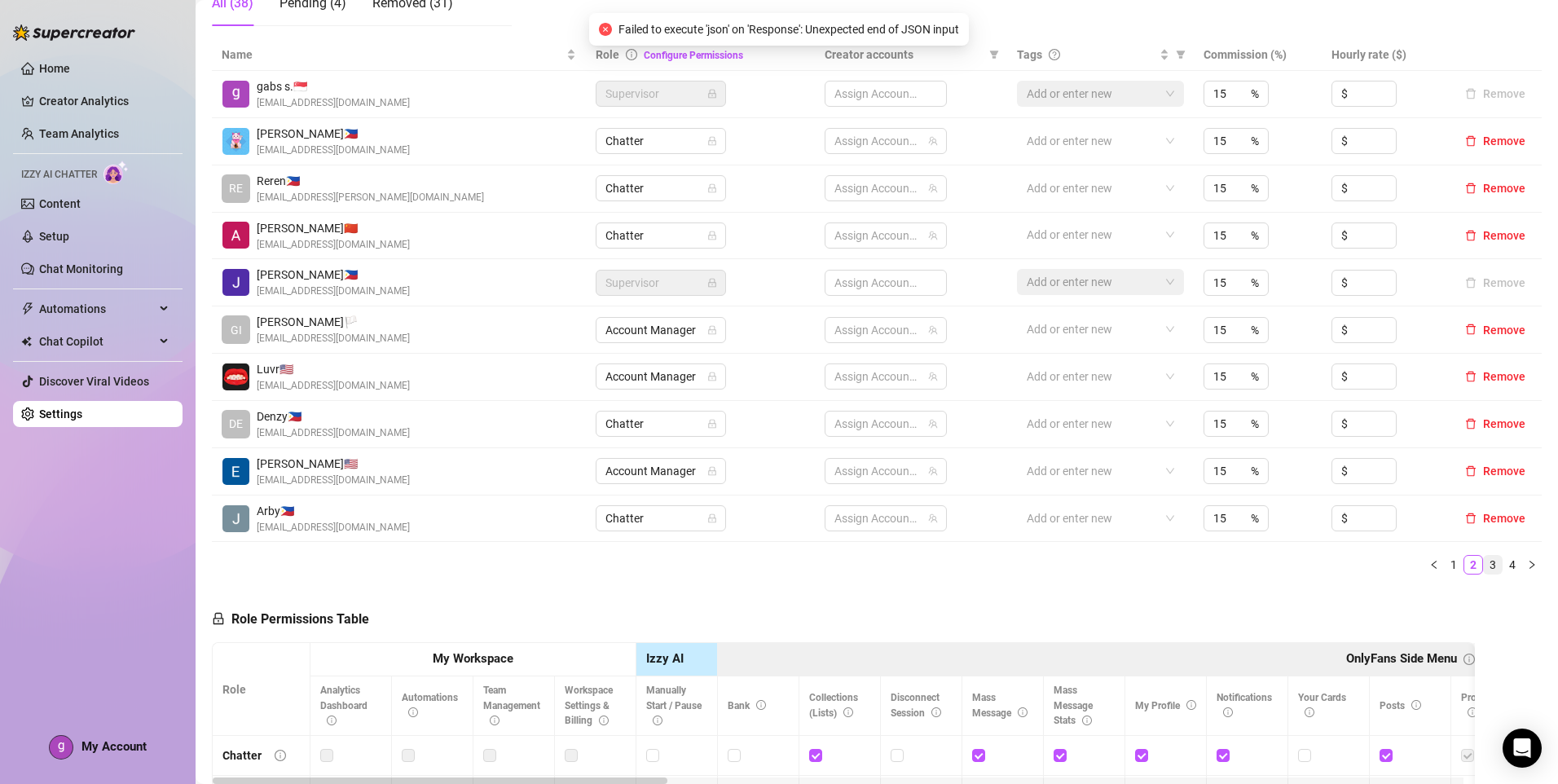
click at [1484, 568] on link "3" at bounding box center [1493, 565] width 18 height 18
